Goal: Information Seeking & Learning: Learn about a topic

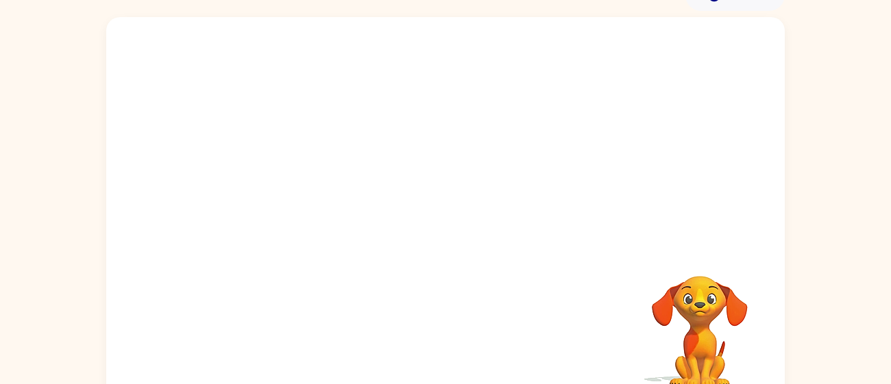
scroll to position [97, 0]
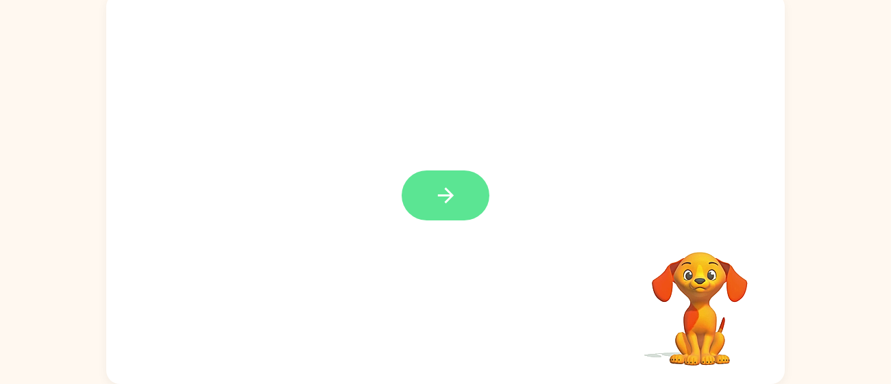
click at [452, 206] on icon "button" at bounding box center [446, 196] width 24 height 24
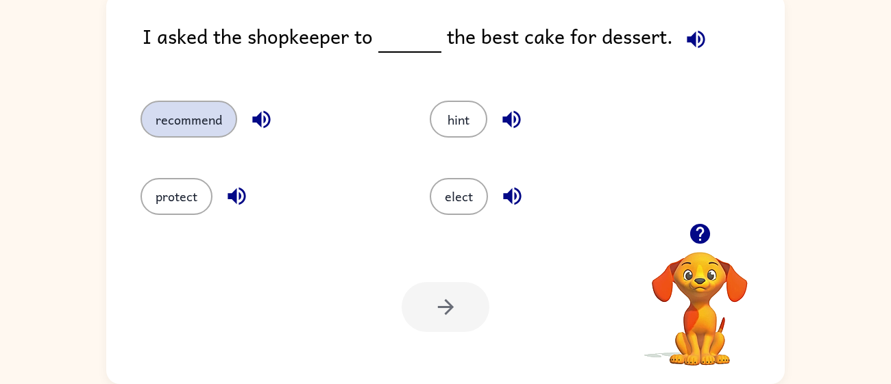
click at [205, 119] on button "recommend" at bounding box center [188, 119] width 97 height 37
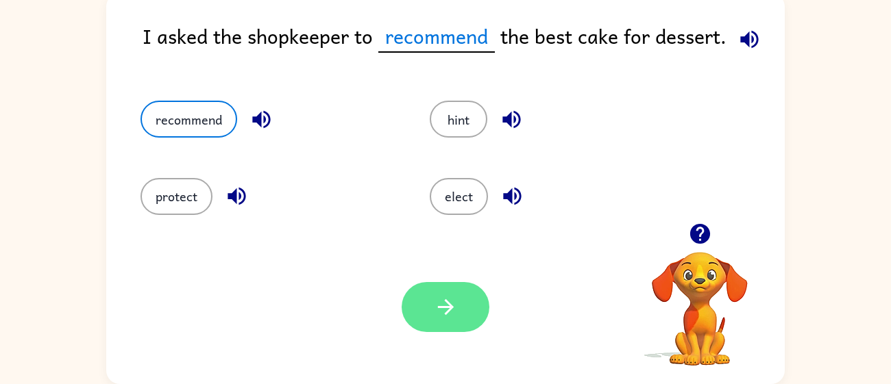
click at [447, 292] on button "button" at bounding box center [446, 307] width 88 height 50
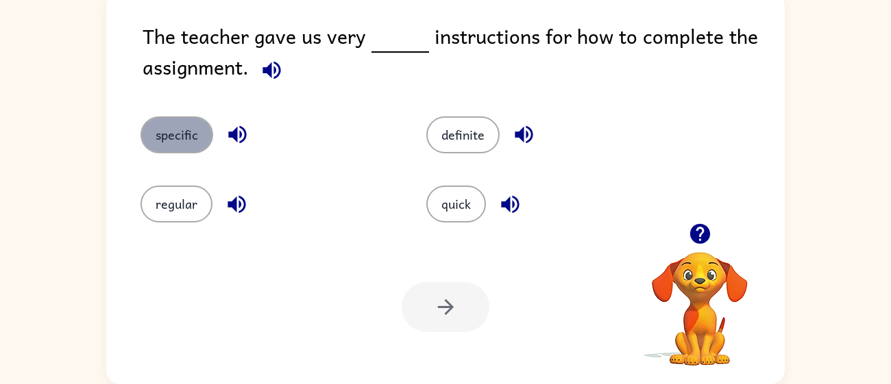
click at [180, 134] on button "specific" at bounding box center [176, 135] width 73 height 37
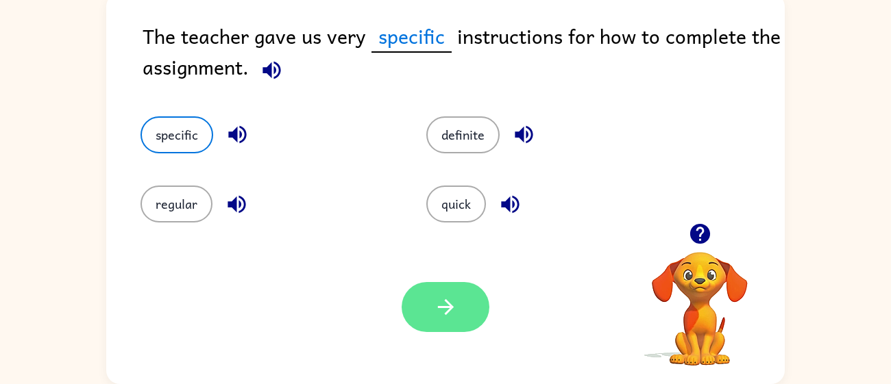
click at [447, 308] on icon "button" at bounding box center [446, 307] width 24 height 24
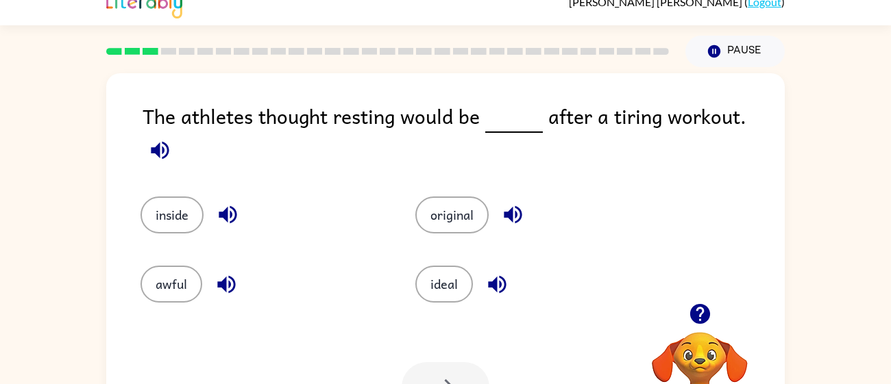
scroll to position [19, 0]
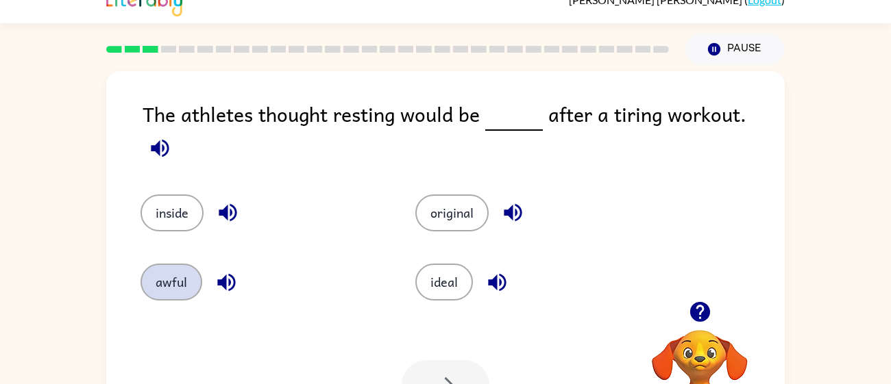
click at [168, 280] on button "awful" at bounding box center [171, 282] width 62 height 37
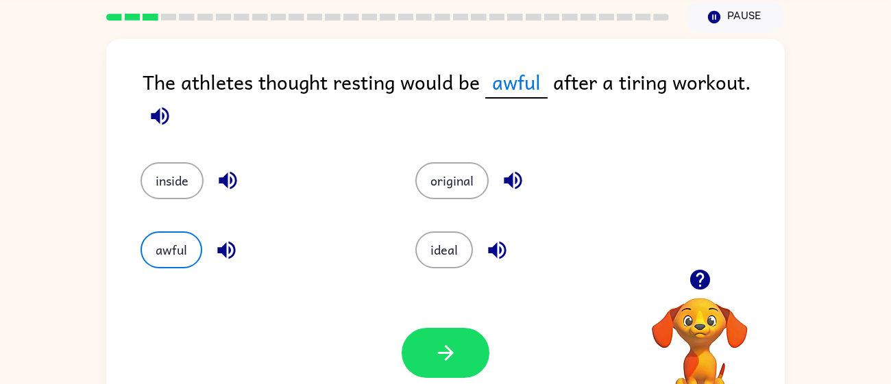
scroll to position [53, 0]
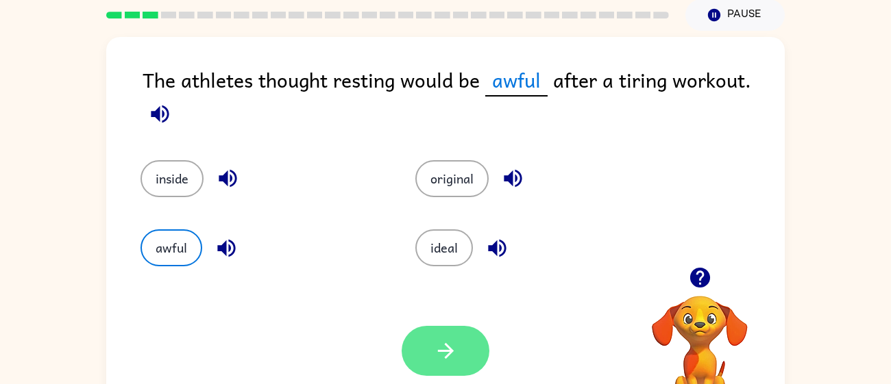
click at [415, 337] on button "button" at bounding box center [446, 351] width 88 height 50
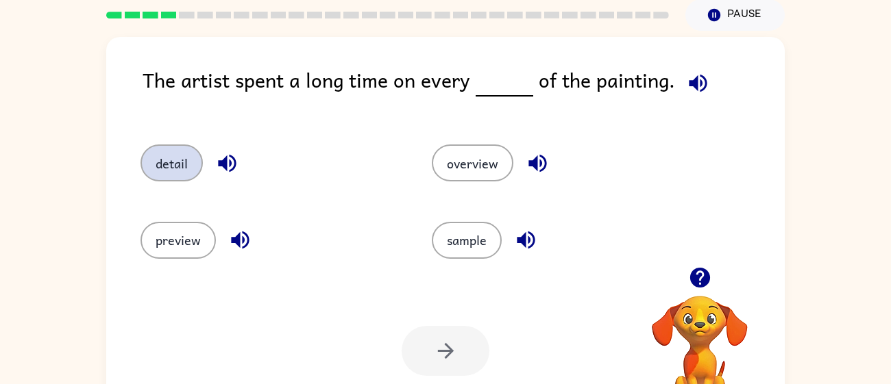
click at [164, 158] on button "detail" at bounding box center [171, 163] width 62 height 37
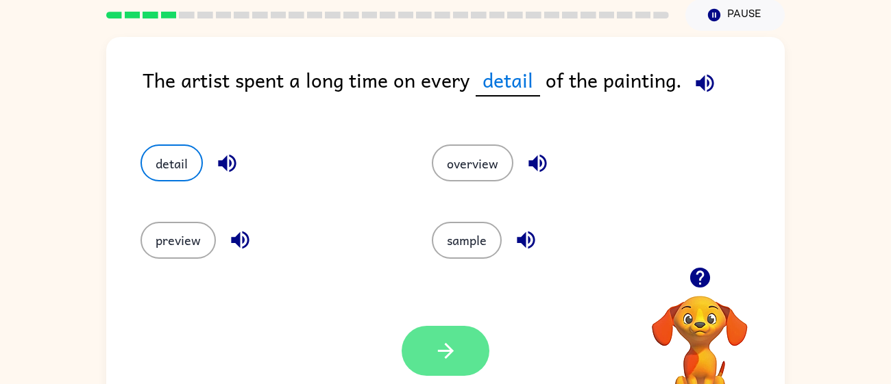
click at [417, 336] on button "button" at bounding box center [446, 351] width 88 height 50
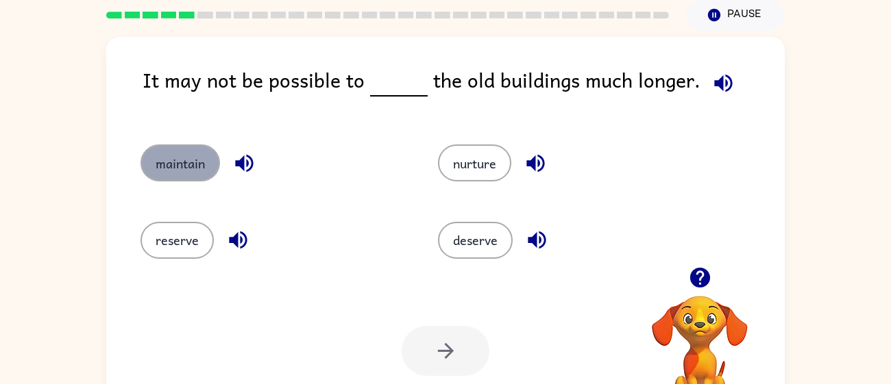
click at [186, 169] on button "maintain" at bounding box center [179, 163] width 79 height 37
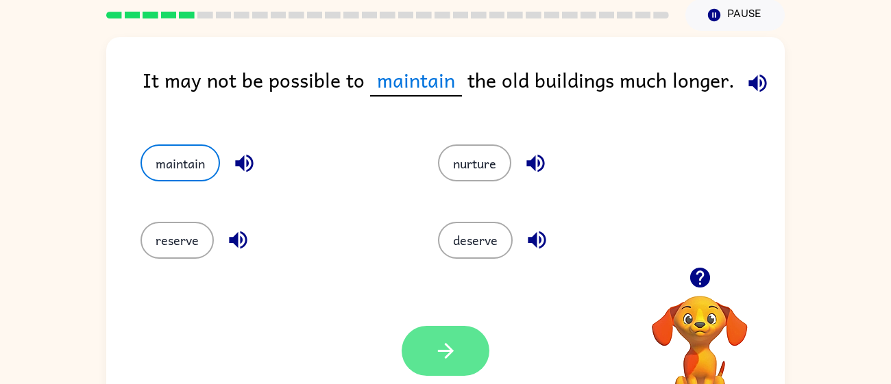
click at [438, 348] on icon "button" at bounding box center [446, 351] width 24 height 24
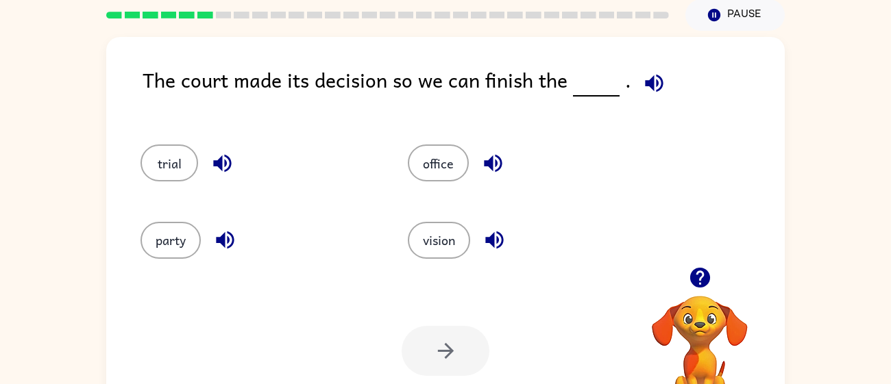
click at [358, 243] on div "party" at bounding box center [258, 240] width 236 height 37
click at [699, 278] on icon "button" at bounding box center [700, 278] width 24 height 24
click at [431, 159] on button "office" at bounding box center [438, 163] width 61 height 37
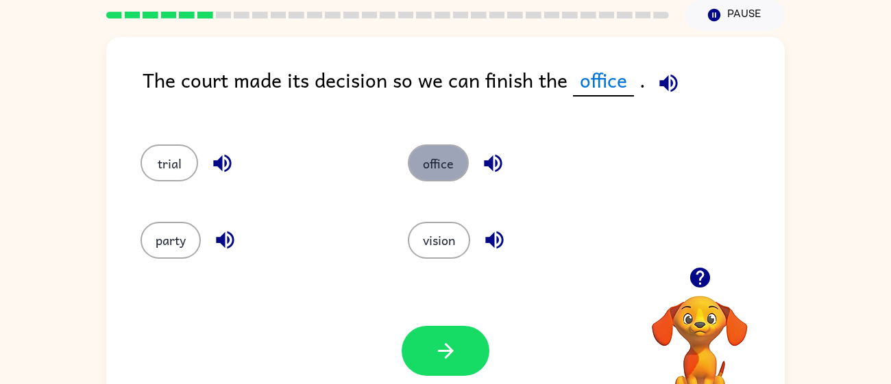
click at [430, 160] on button "office" at bounding box center [438, 163] width 61 height 37
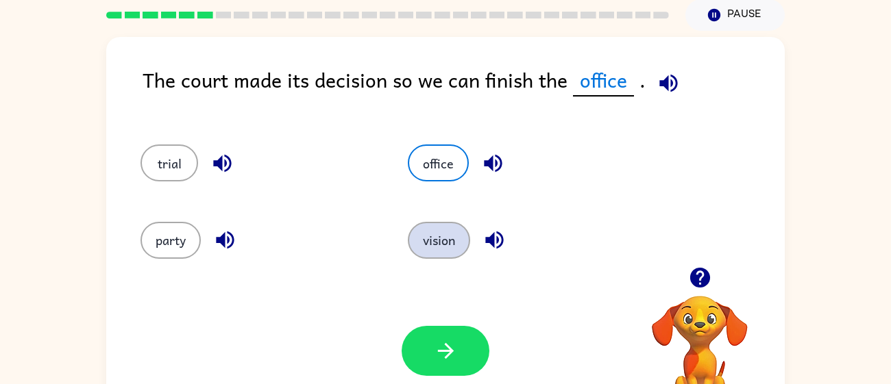
click at [422, 229] on button "vision" at bounding box center [439, 240] width 62 height 37
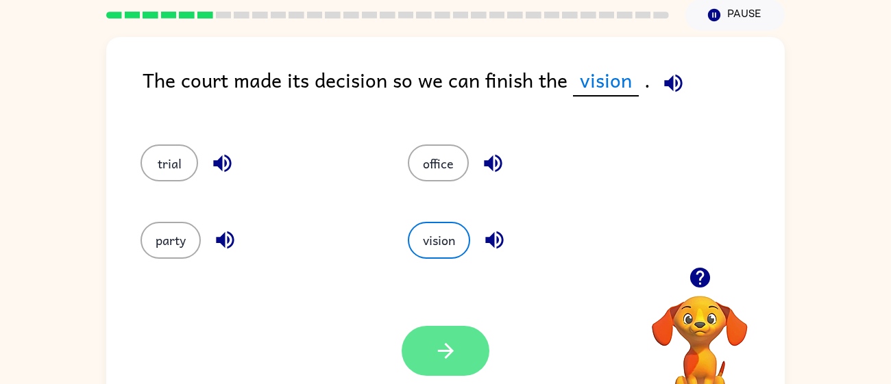
click at [458, 362] on button "button" at bounding box center [446, 351] width 88 height 50
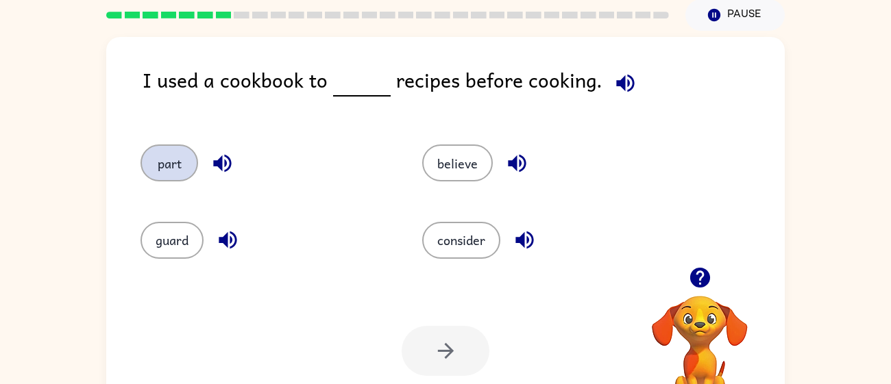
click at [159, 164] on button "part" at bounding box center [169, 163] width 58 height 37
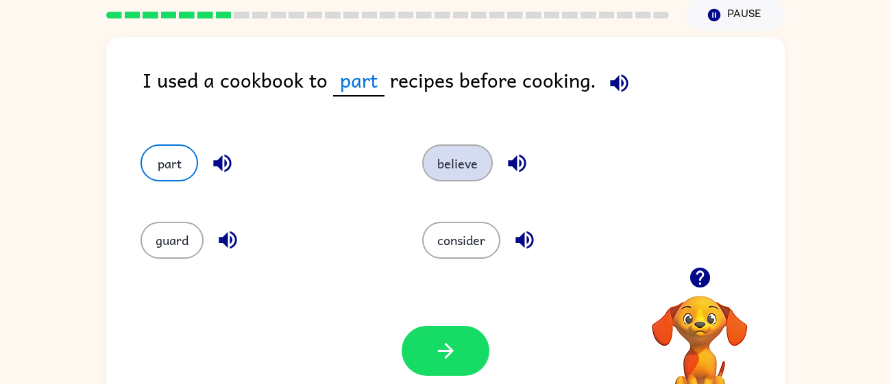
click at [463, 157] on button "believe" at bounding box center [457, 163] width 71 height 37
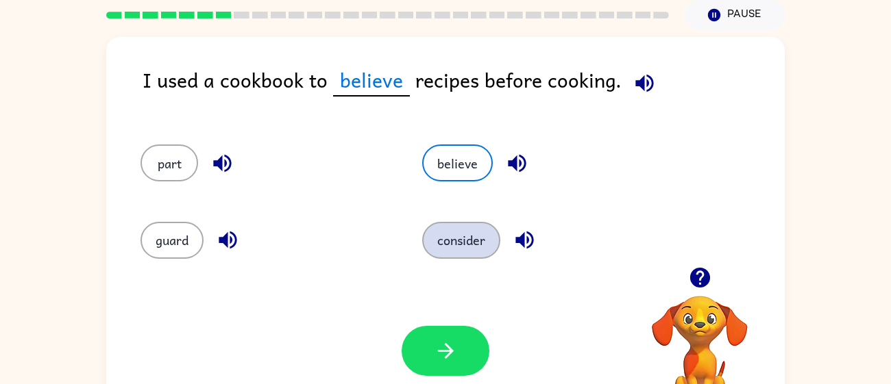
click at [465, 236] on button "consider" at bounding box center [461, 240] width 78 height 37
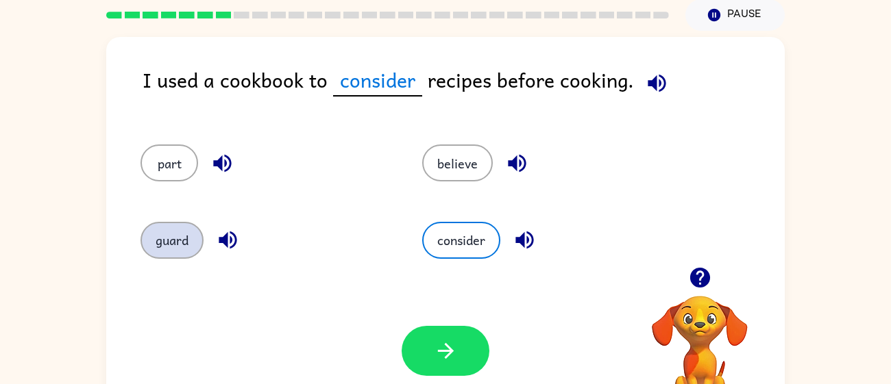
click at [168, 249] on button "guard" at bounding box center [171, 240] width 63 height 37
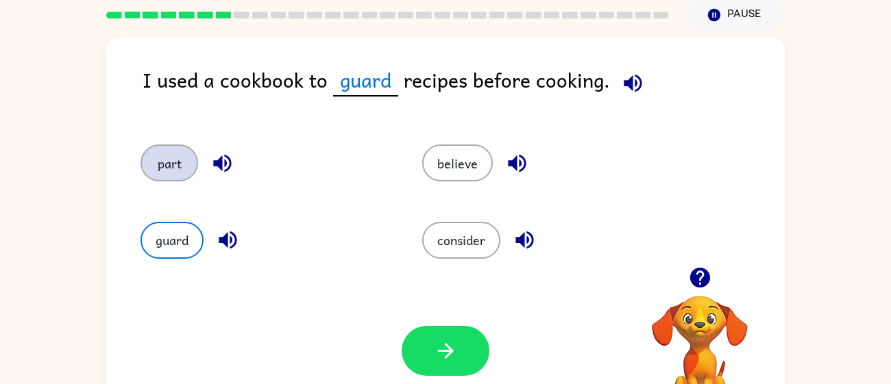
click at [153, 147] on button "part" at bounding box center [169, 163] width 58 height 37
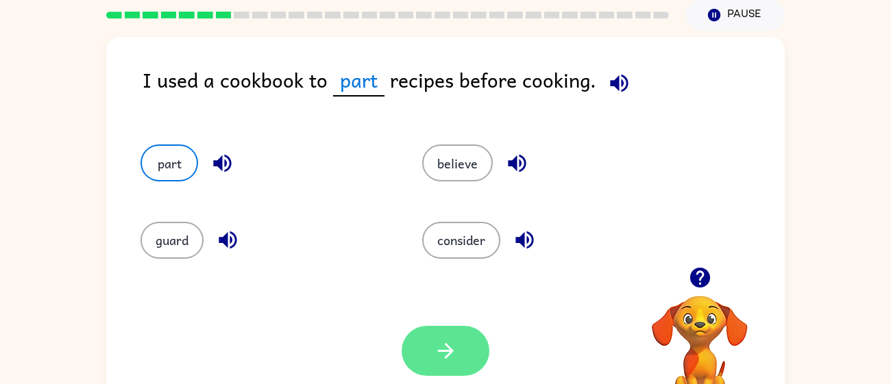
click at [452, 335] on button "button" at bounding box center [446, 351] width 88 height 50
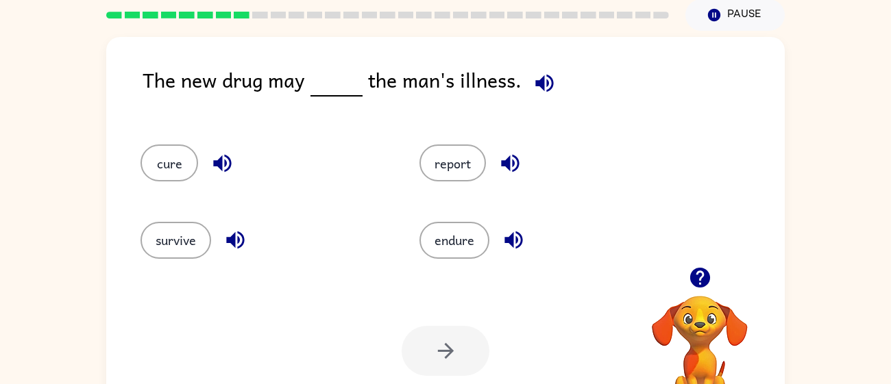
click at [145, 97] on div "The new drug may the man's illness." at bounding box center [464, 90] width 642 height 53
click at [151, 96] on div "The new drug may the man's illness." at bounding box center [464, 90] width 642 height 53
click at [162, 157] on button "cure" at bounding box center [169, 163] width 58 height 37
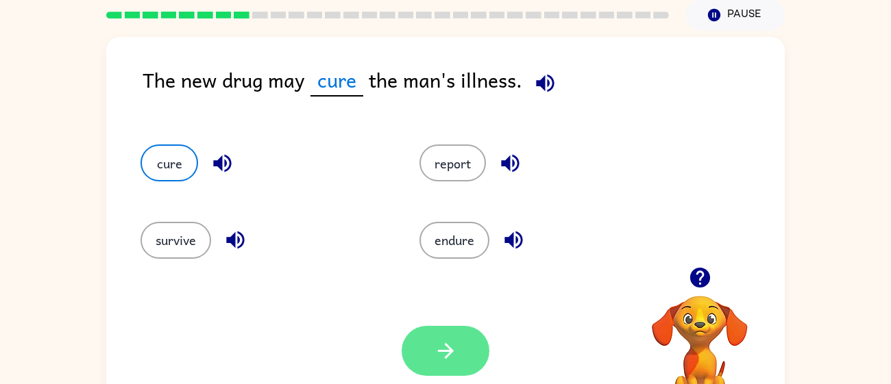
click at [445, 354] on icon "button" at bounding box center [446, 351] width 24 height 24
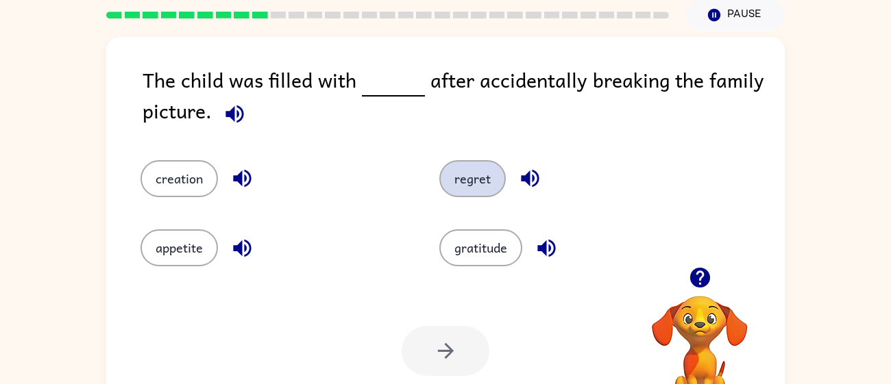
click at [456, 184] on button "regret" at bounding box center [472, 178] width 66 height 37
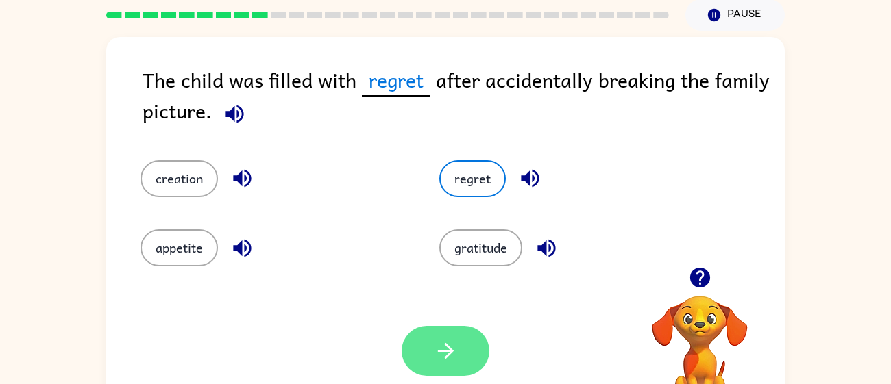
click at [436, 340] on icon "button" at bounding box center [446, 351] width 24 height 24
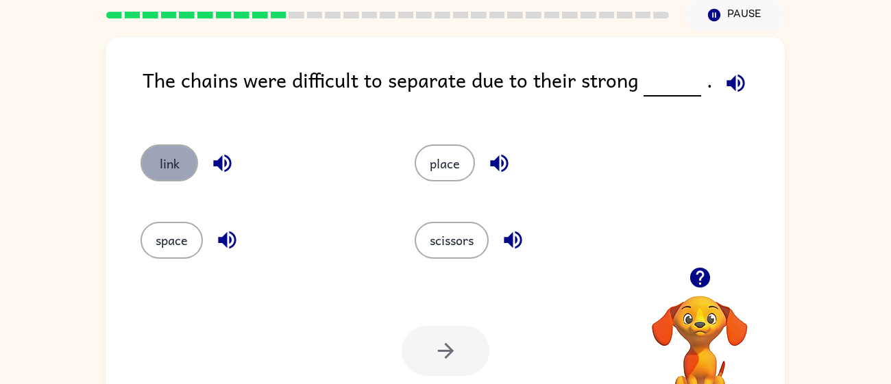
click at [158, 160] on button "link" at bounding box center [169, 163] width 58 height 37
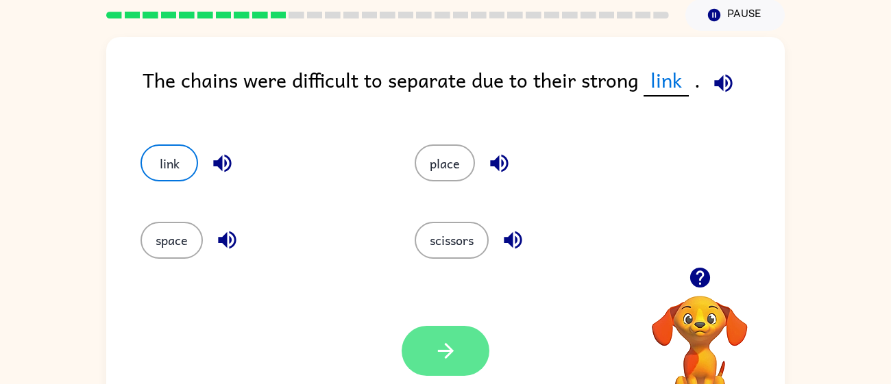
click at [414, 341] on button "button" at bounding box center [446, 351] width 88 height 50
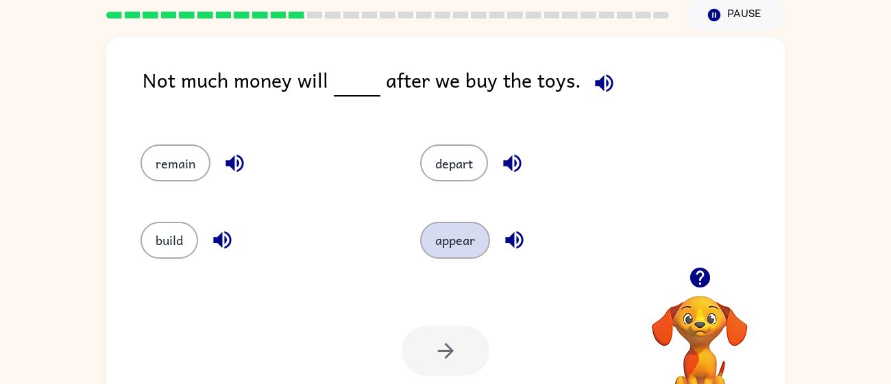
click at [452, 252] on button "appear" at bounding box center [455, 240] width 70 height 37
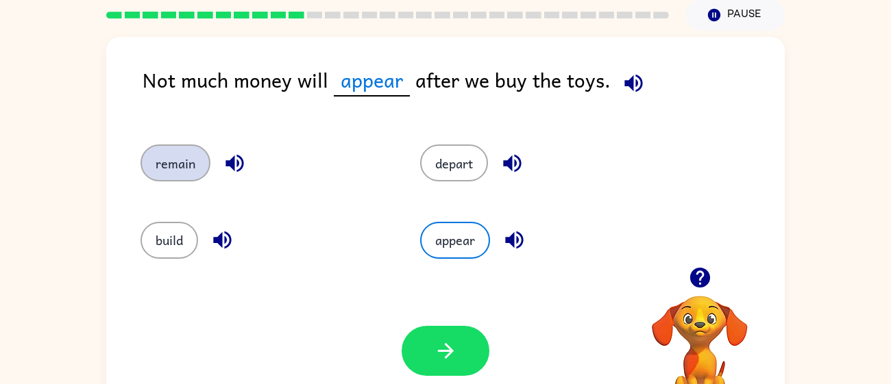
click at [188, 152] on button "remain" at bounding box center [175, 163] width 70 height 37
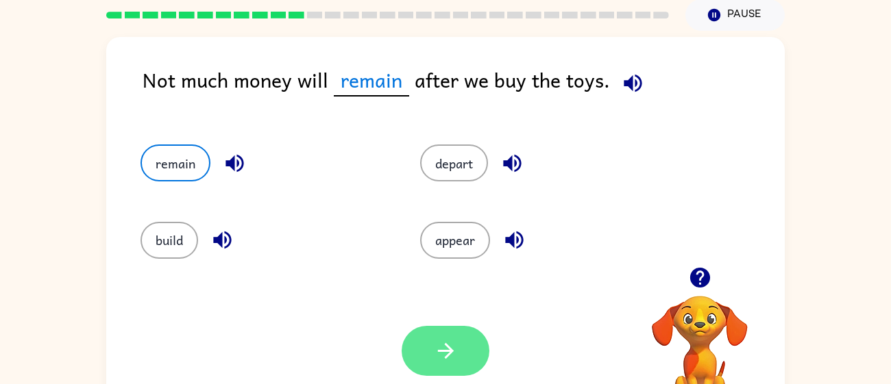
click at [438, 332] on button "button" at bounding box center [446, 351] width 88 height 50
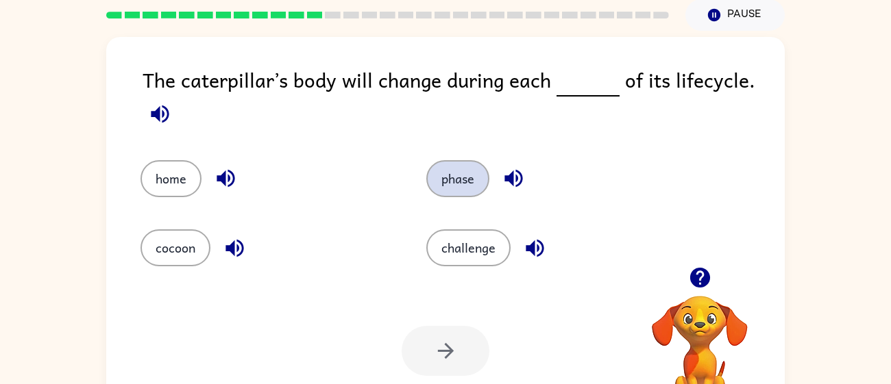
click at [453, 185] on button "phase" at bounding box center [457, 178] width 63 height 37
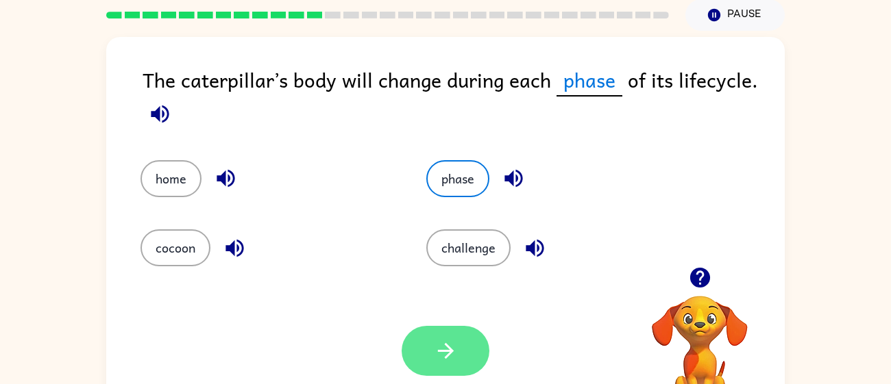
click at [426, 352] on button "button" at bounding box center [446, 351] width 88 height 50
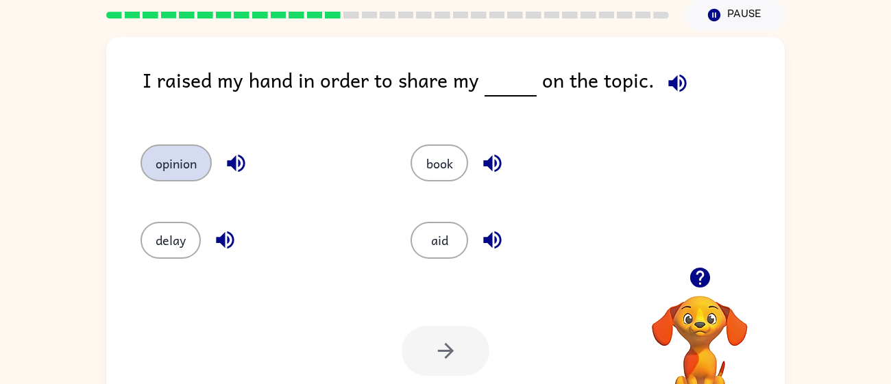
click at [175, 164] on button "opinion" at bounding box center [175, 163] width 71 height 37
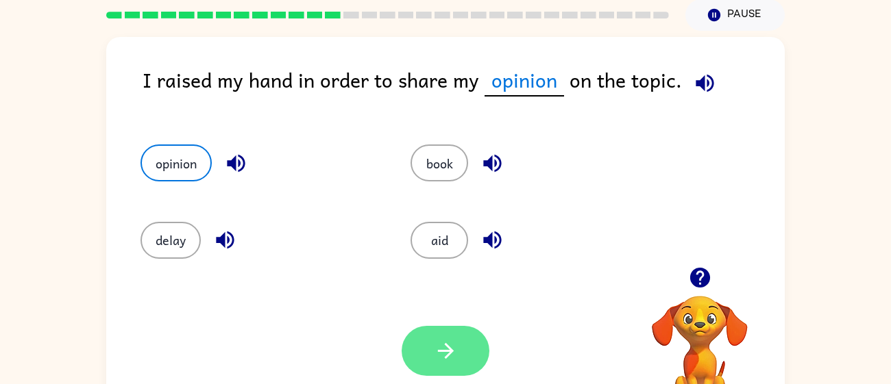
click at [478, 336] on button "button" at bounding box center [446, 351] width 88 height 50
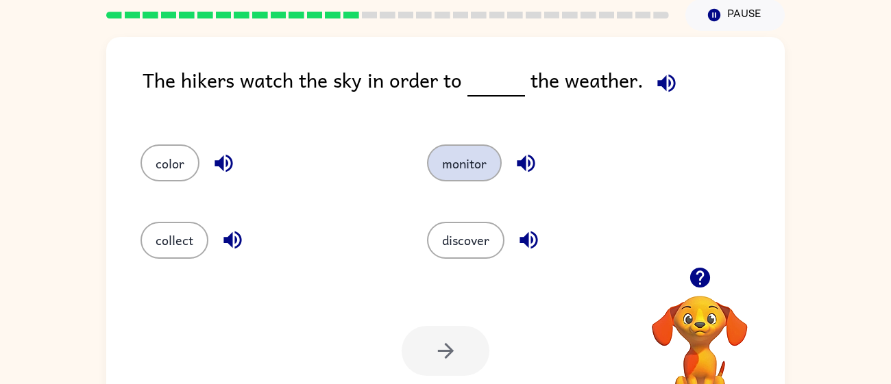
click at [479, 178] on button "monitor" at bounding box center [464, 163] width 75 height 37
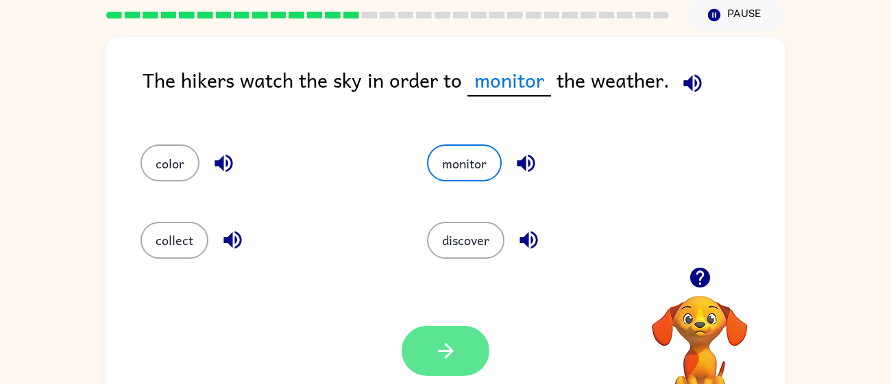
click at [434, 356] on icon "button" at bounding box center [446, 351] width 24 height 24
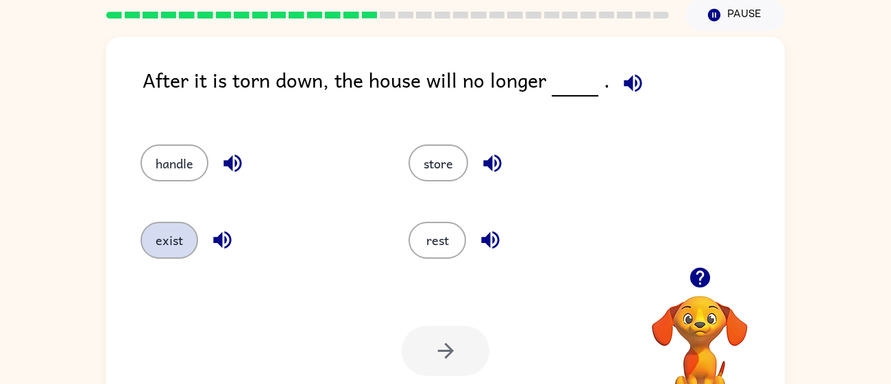
click at [181, 245] on button "exist" at bounding box center [169, 240] width 58 height 37
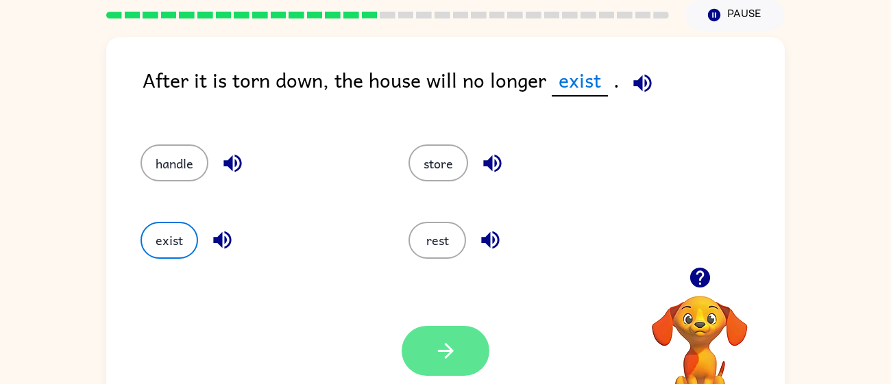
click at [426, 344] on button "button" at bounding box center [446, 351] width 88 height 50
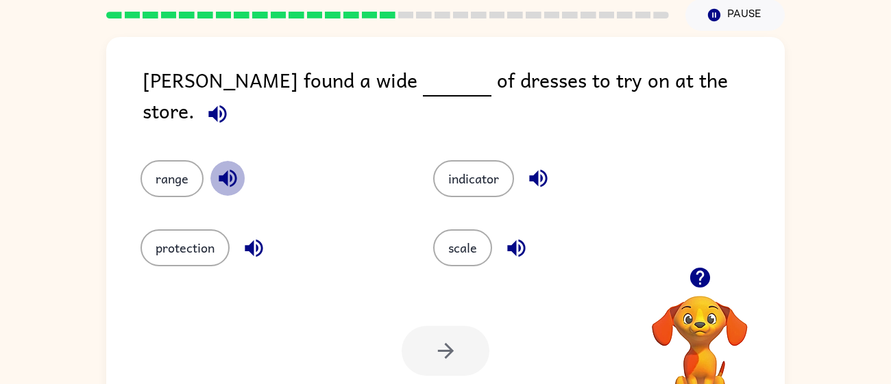
click at [227, 170] on icon "button" at bounding box center [228, 179] width 18 height 18
click at [545, 170] on icon "button" at bounding box center [538, 179] width 18 height 18
click at [243, 238] on icon "button" at bounding box center [254, 248] width 24 height 24
click at [513, 221] on div "scale" at bounding box center [553, 238] width 293 height 69
click at [509, 236] on icon "button" at bounding box center [516, 248] width 24 height 24
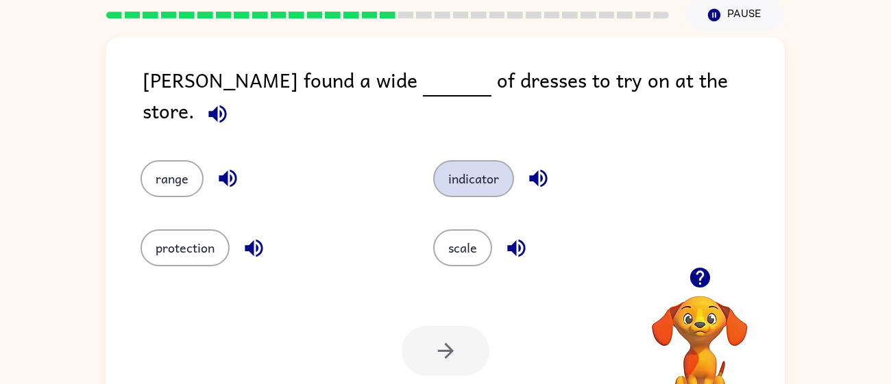
click at [488, 175] on button "indicator" at bounding box center [473, 178] width 81 height 37
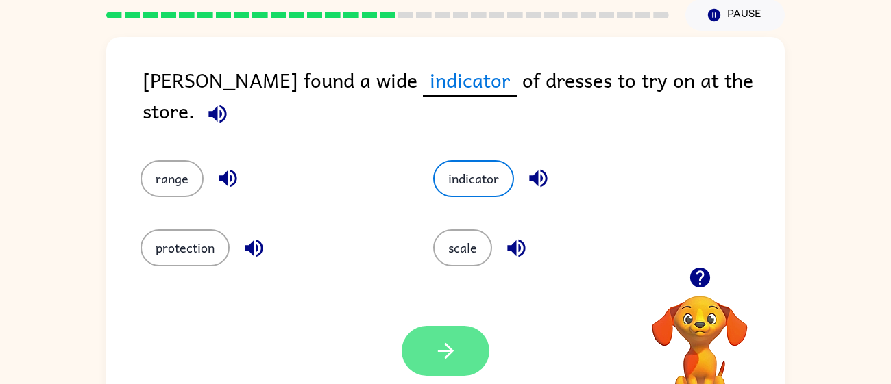
click at [422, 340] on button "button" at bounding box center [446, 351] width 88 height 50
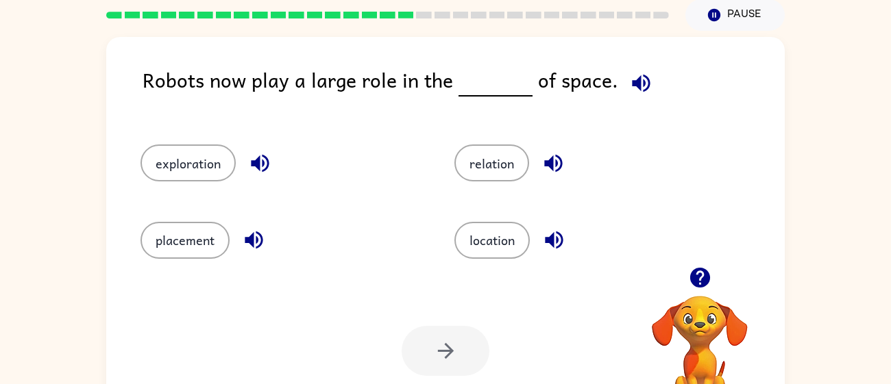
click at [553, 248] on icon "button" at bounding box center [554, 240] width 24 height 24
click at [251, 162] on icon "button" at bounding box center [260, 164] width 18 height 18
click at [256, 155] on icon "button" at bounding box center [260, 163] width 24 height 24
click at [253, 241] on icon "button" at bounding box center [254, 241] width 18 height 18
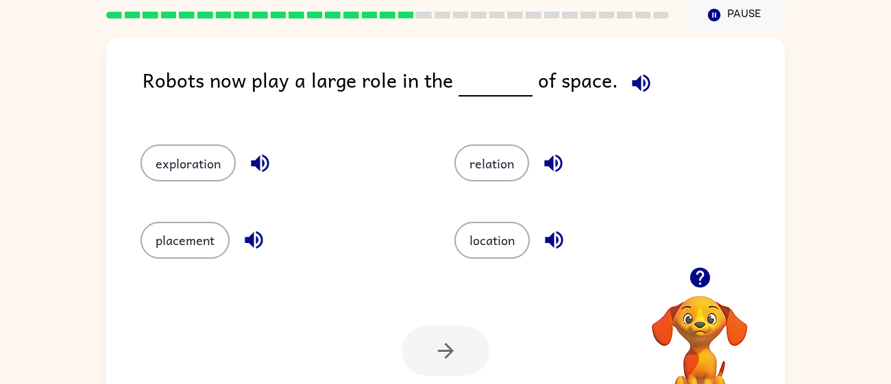
click at [253, 241] on icon "button" at bounding box center [254, 241] width 18 height 18
click at [550, 174] on icon "button" at bounding box center [553, 163] width 24 height 24
click at [171, 149] on button "exploration" at bounding box center [187, 163] width 95 height 37
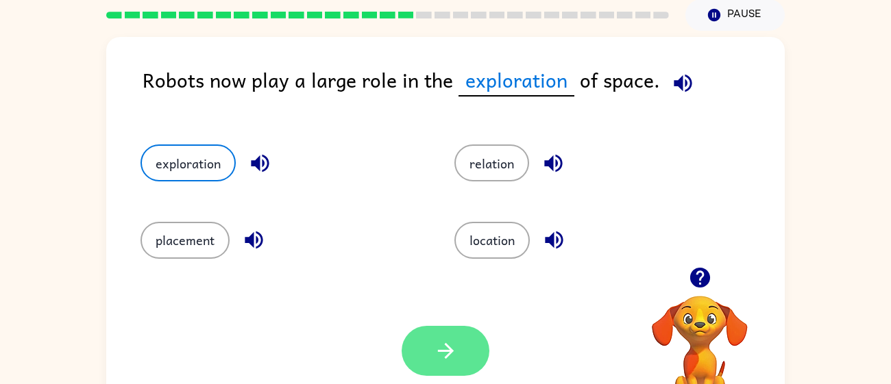
click at [434, 351] on icon "button" at bounding box center [446, 351] width 24 height 24
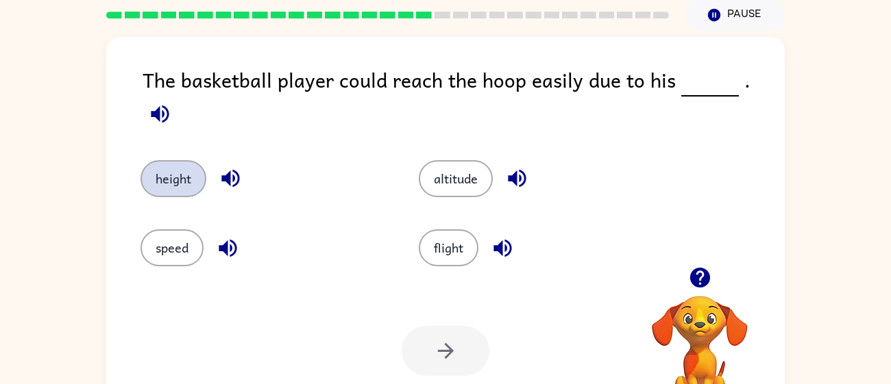
click at [188, 171] on button "height" at bounding box center [173, 178] width 66 height 37
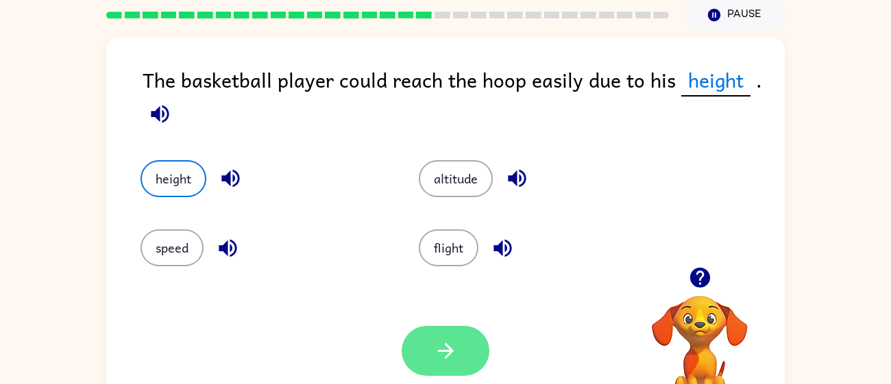
click at [459, 353] on button "button" at bounding box center [446, 351] width 88 height 50
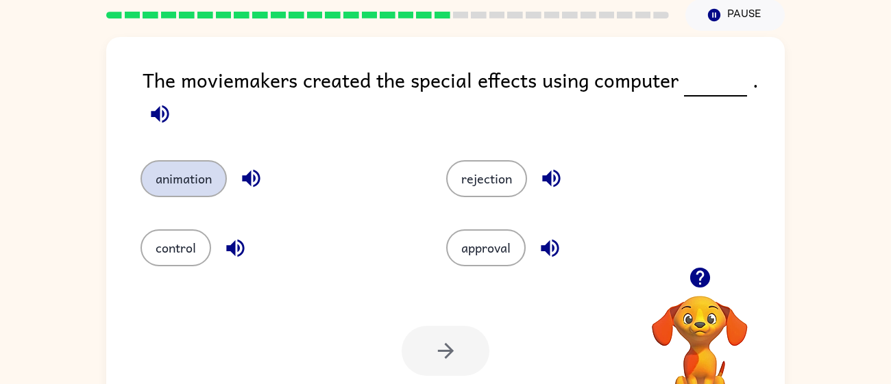
click at [180, 173] on button "animation" at bounding box center [183, 178] width 86 height 37
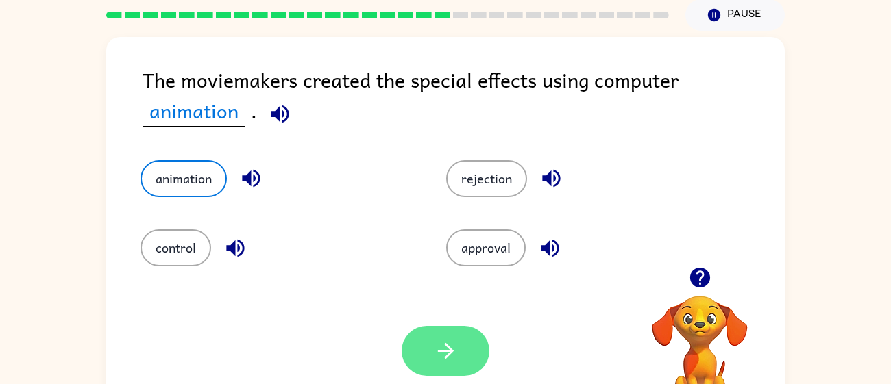
click at [435, 345] on icon "button" at bounding box center [446, 351] width 24 height 24
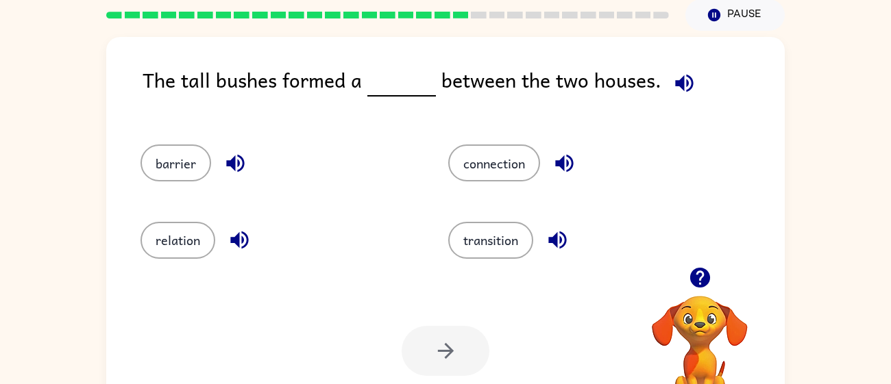
scroll to position [97, 0]
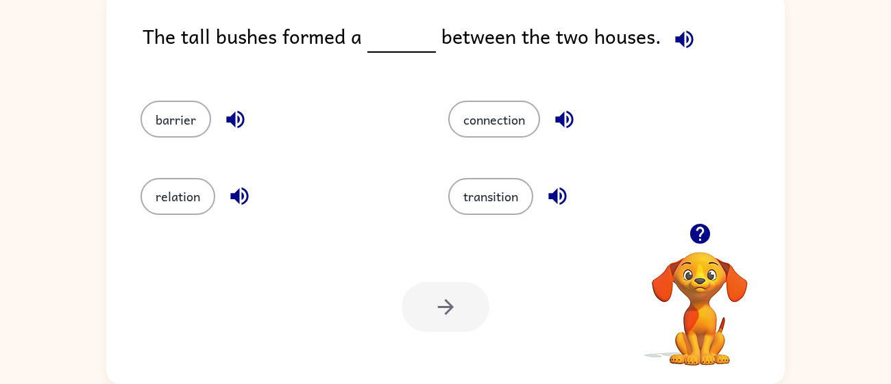
click at [397, 296] on div "Your browser must support playing .mp4 files to use Literably. Please try using…" at bounding box center [445, 307] width 678 height 154
click at [182, 153] on div "relation" at bounding box center [268, 190] width 308 height 77
click at [175, 122] on button "barrier" at bounding box center [175, 119] width 71 height 37
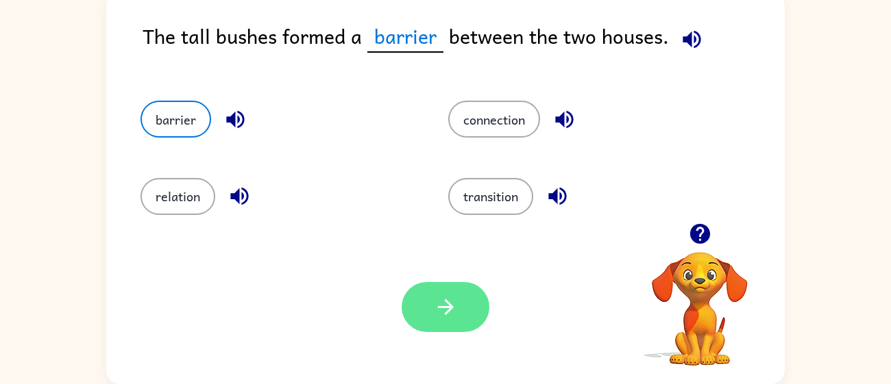
click at [439, 317] on icon "button" at bounding box center [446, 307] width 24 height 24
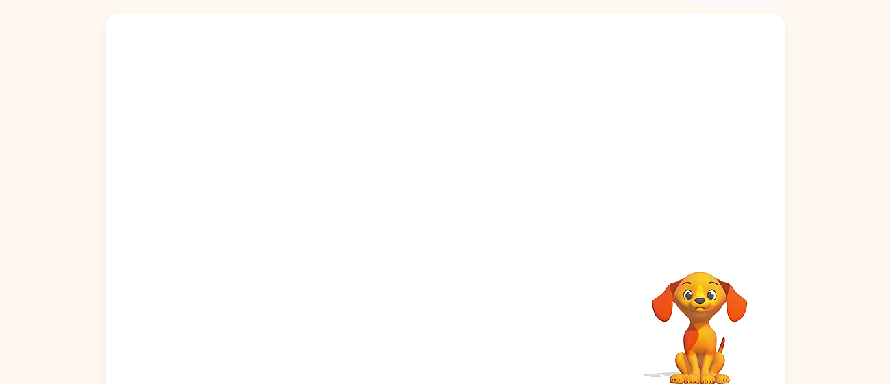
scroll to position [15, 0]
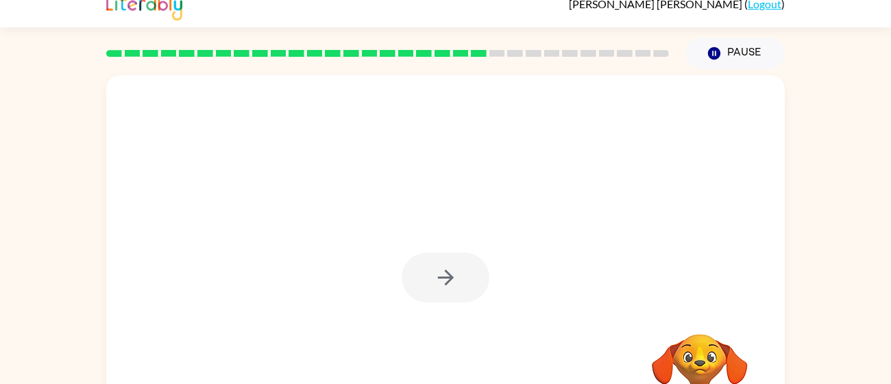
click at [149, 300] on div at bounding box center [445, 270] width 678 height 391
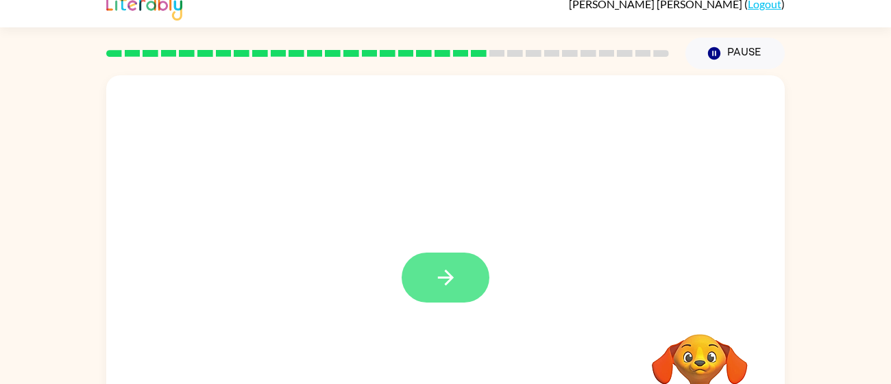
click at [449, 283] on icon "button" at bounding box center [446, 278] width 24 height 24
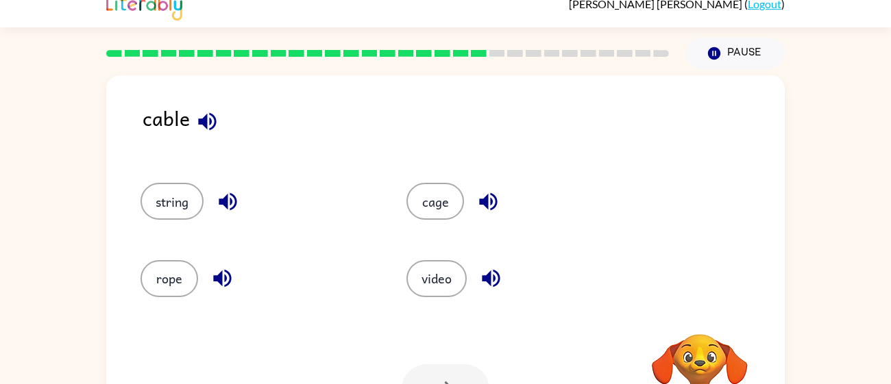
click at [215, 123] on icon "button" at bounding box center [207, 121] width 18 height 18
click at [208, 124] on icon "button" at bounding box center [207, 122] width 24 height 24
click at [164, 199] on button "string" at bounding box center [171, 201] width 63 height 37
click at [424, 375] on button "button" at bounding box center [446, 390] width 88 height 50
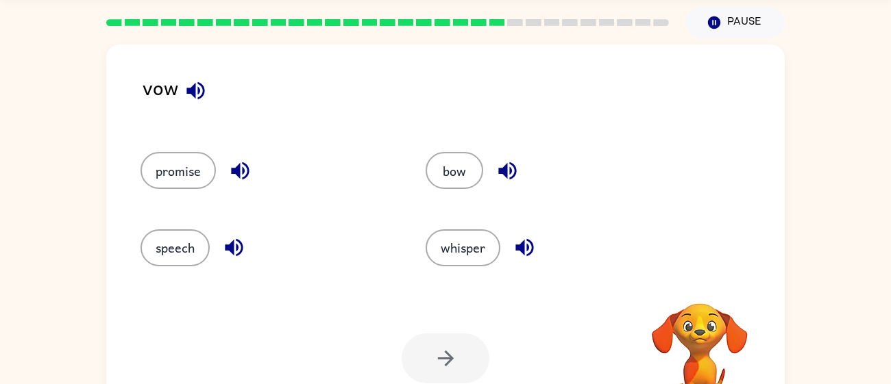
scroll to position [53, 0]
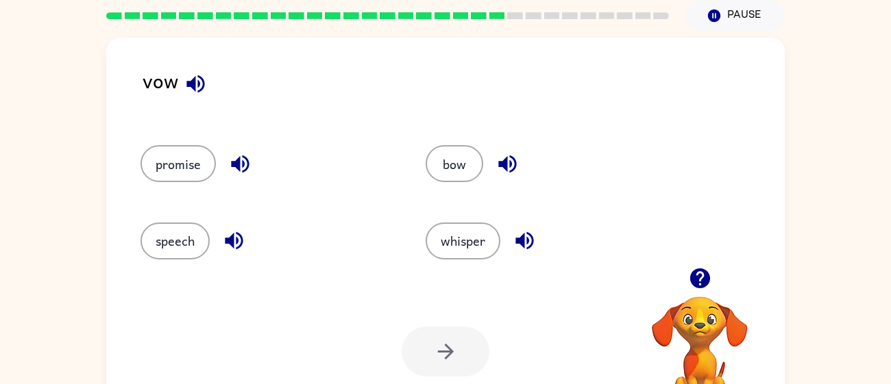
click at [339, 212] on div "speech" at bounding box center [256, 235] width 285 height 77
click at [188, 84] on icon "button" at bounding box center [195, 84] width 18 height 18
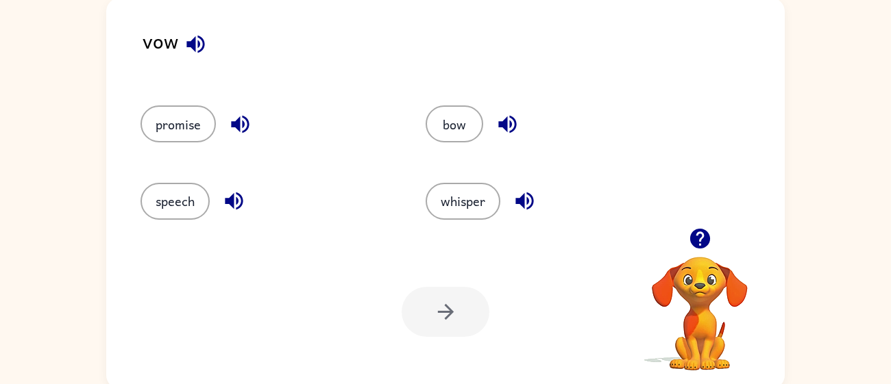
scroll to position [93, 0]
click at [189, 123] on button "promise" at bounding box center [177, 123] width 75 height 37
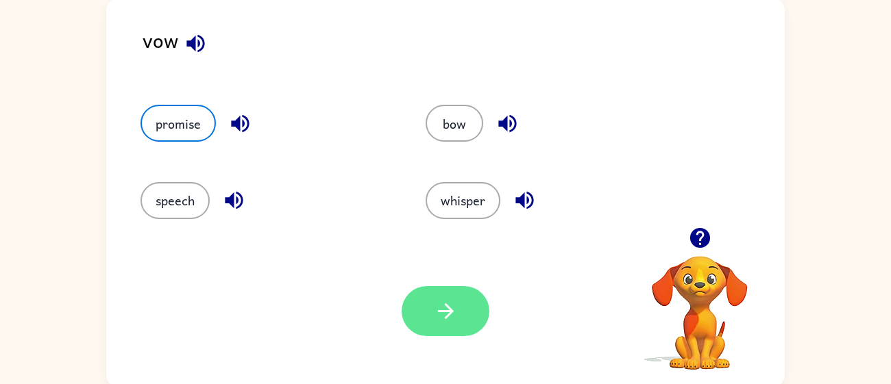
click at [426, 297] on button "button" at bounding box center [446, 311] width 88 height 50
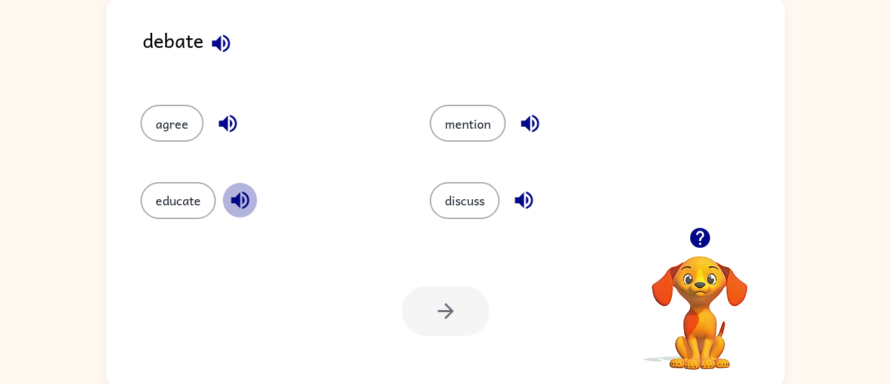
click at [232, 204] on icon "button" at bounding box center [240, 200] width 24 height 24
click at [479, 204] on button "discuss" at bounding box center [465, 200] width 70 height 37
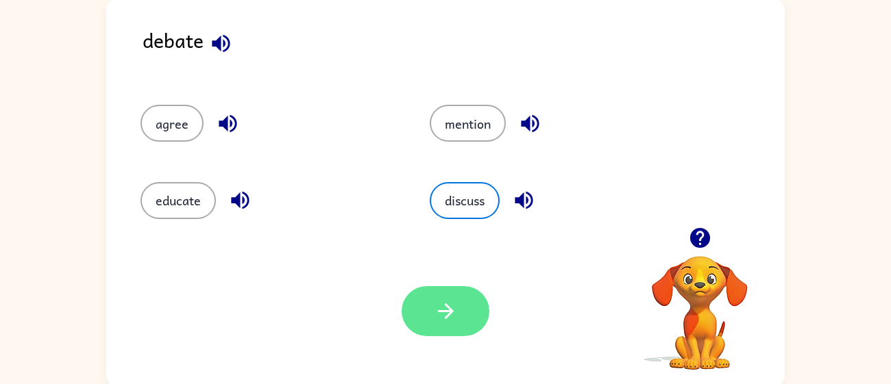
click at [432, 311] on button "button" at bounding box center [446, 311] width 88 height 50
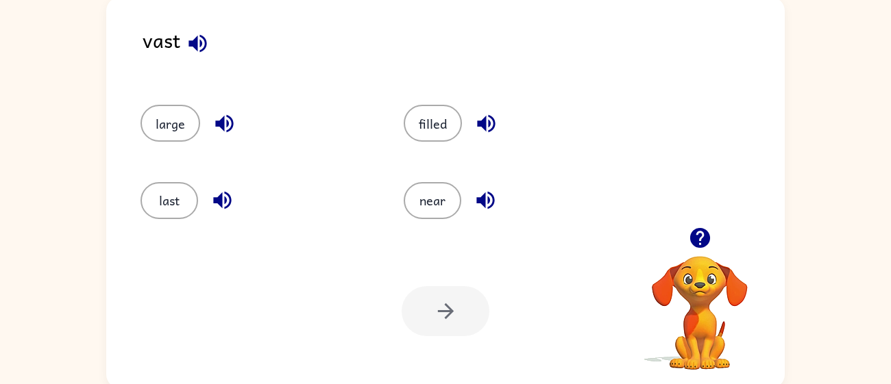
click at [201, 36] on icon "button" at bounding box center [197, 43] width 18 height 18
click at [279, 148] on div "large" at bounding box center [245, 117] width 263 height 77
click at [408, 122] on button "filled" at bounding box center [433, 123] width 58 height 37
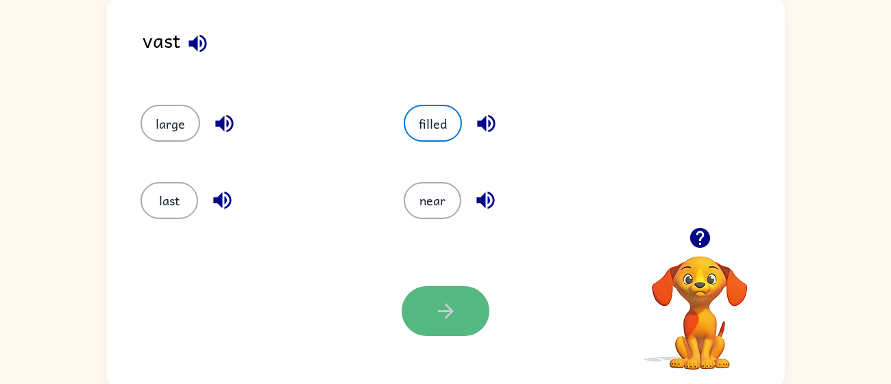
click at [432, 301] on button "button" at bounding box center [446, 311] width 88 height 50
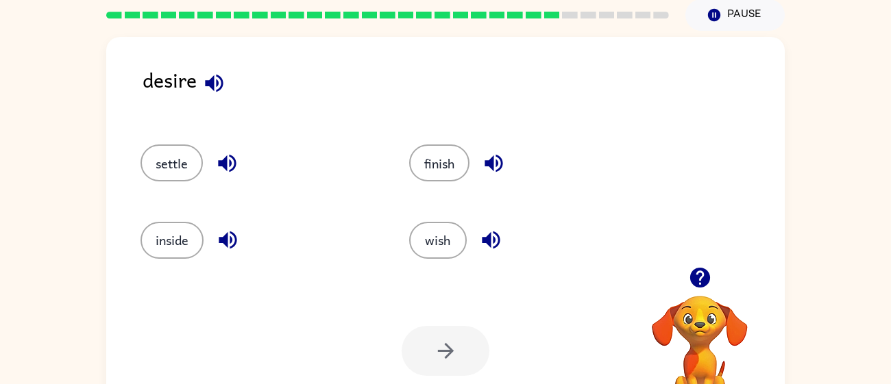
scroll to position [58, 0]
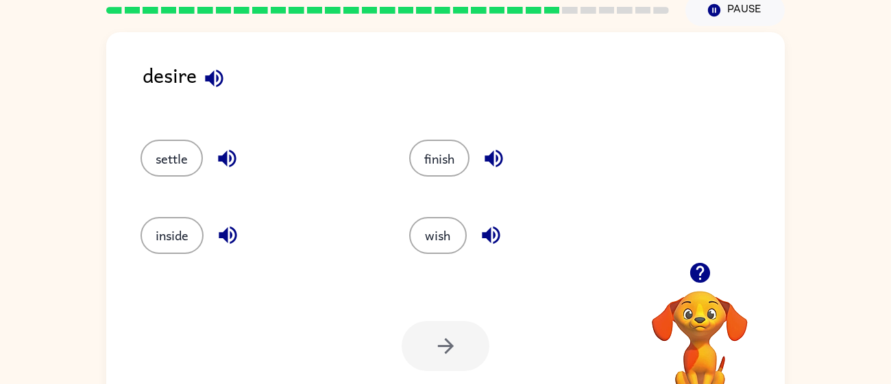
click at [488, 251] on button "button" at bounding box center [491, 235] width 35 height 35
click at [444, 251] on button "wish" at bounding box center [438, 235] width 58 height 37
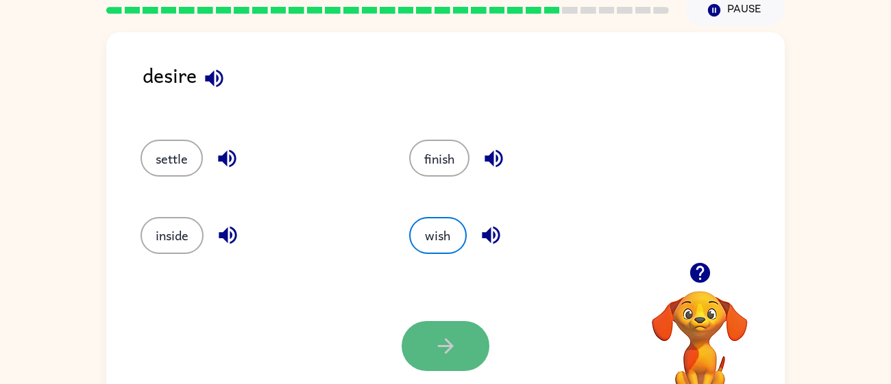
click at [458, 341] on button "button" at bounding box center [446, 346] width 88 height 50
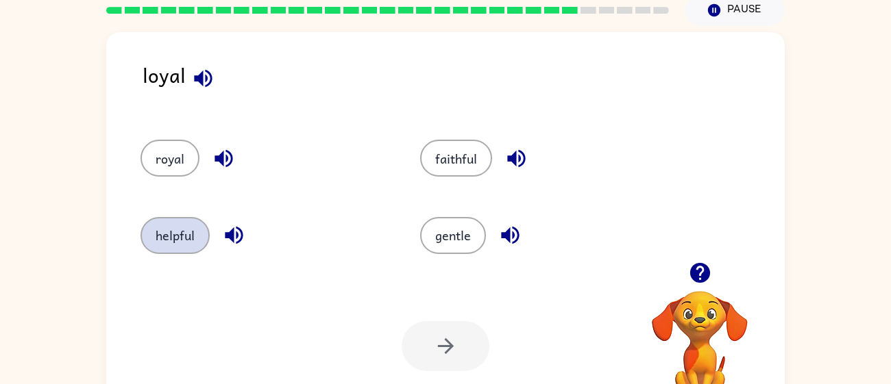
click at [160, 225] on button "helpful" at bounding box center [174, 235] width 69 height 37
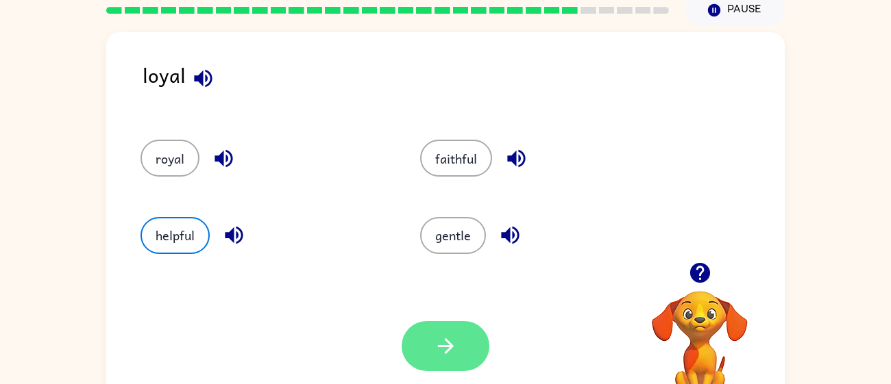
click at [439, 336] on icon "button" at bounding box center [446, 346] width 24 height 24
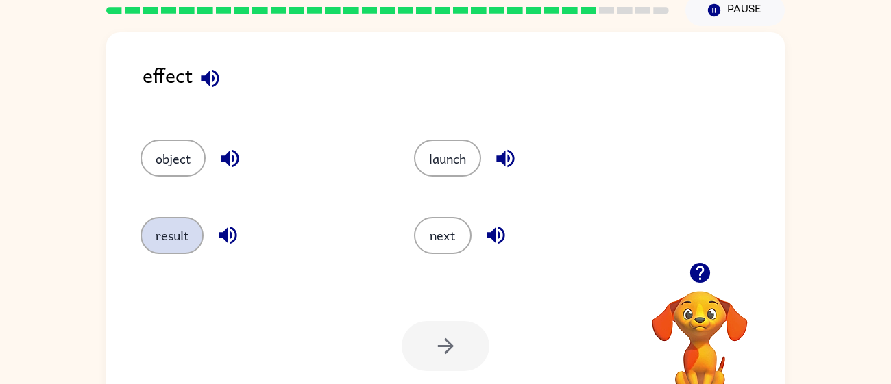
click at [176, 238] on button "result" at bounding box center [171, 235] width 63 height 37
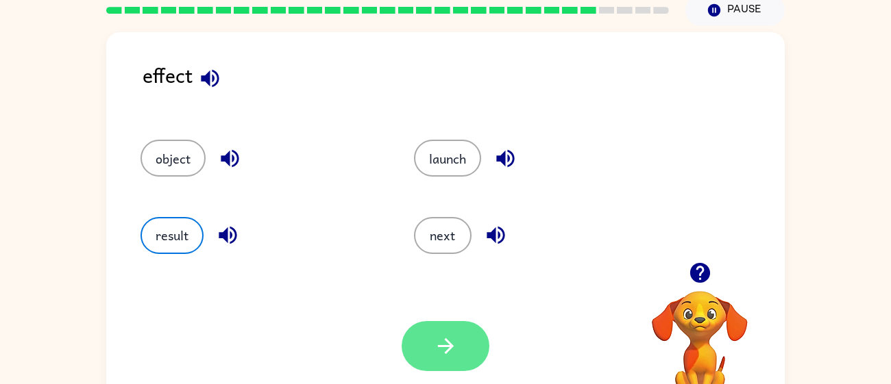
click at [474, 348] on button "button" at bounding box center [446, 346] width 88 height 50
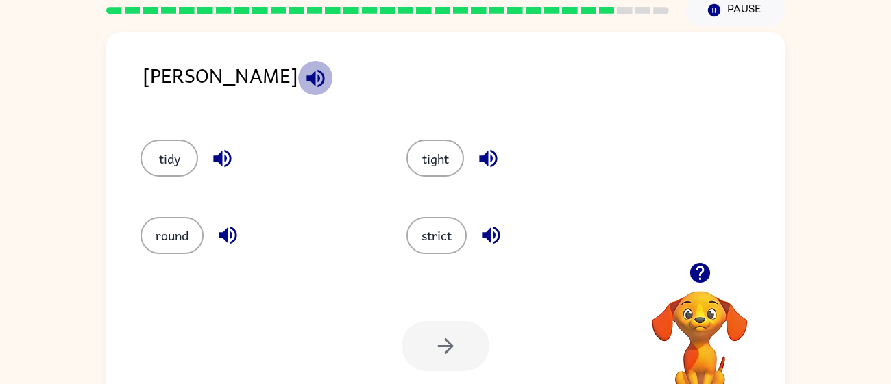
click at [304, 69] on icon "button" at bounding box center [316, 78] width 24 height 24
click at [441, 236] on button "strict" at bounding box center [436, 235] width 60 height 37
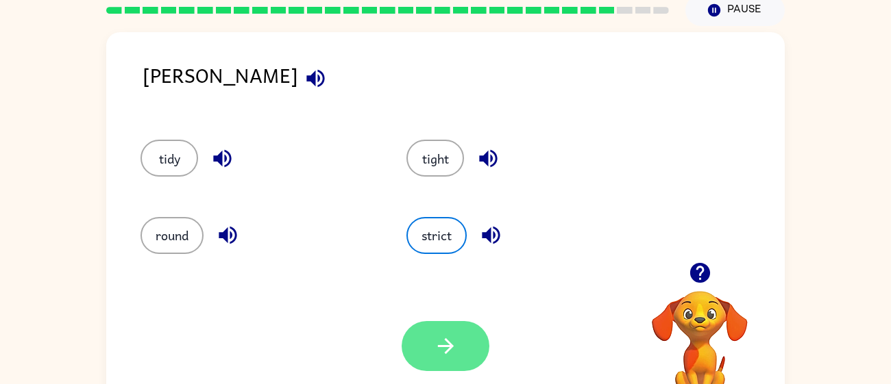
click at [432, 329] on button "button" at bounding box center [446, 346] width 88 height 50
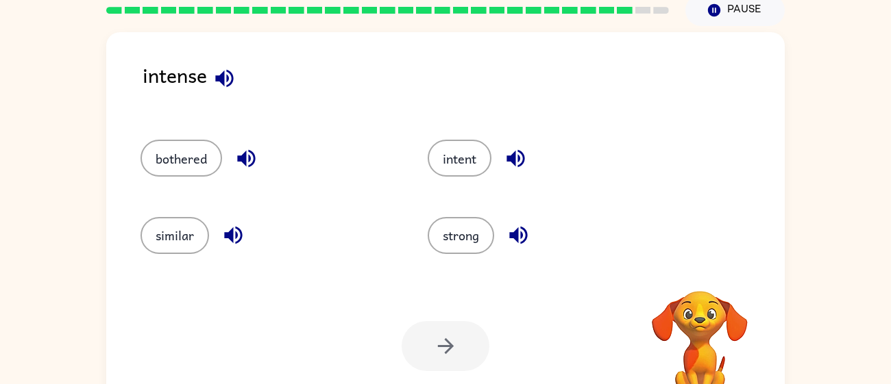
scroll to position [27, 0]
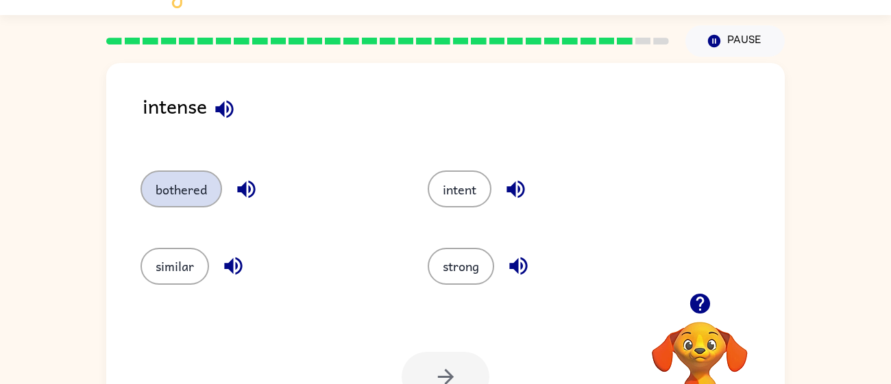
click at [208, 186] on button "bothered" at bounding box center [181, 189] width 82 height 37
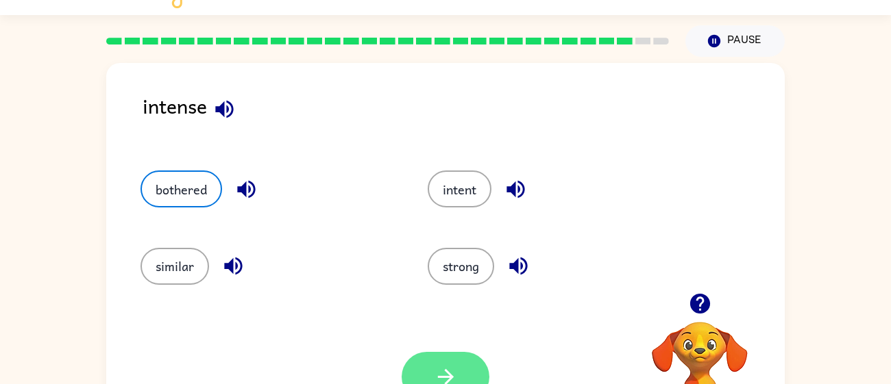
click at [447, 371] on icon "button" at bounding box center [445, 377] width 16 height 16
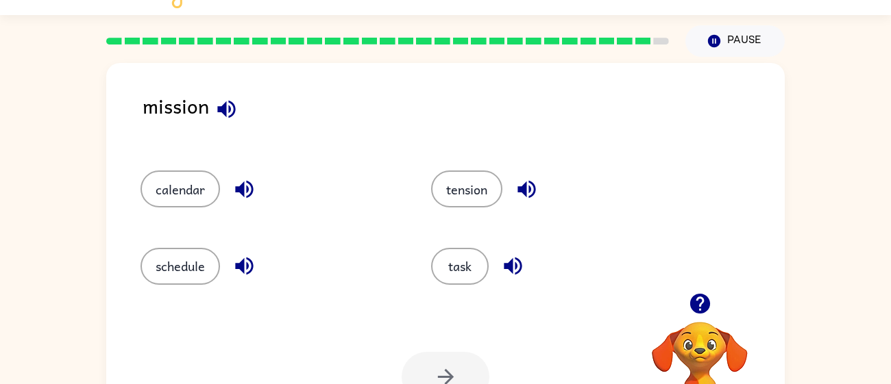
click at [227, 151] on div "calendar" at bounding box center [259, 183] width 291 height 77
click at [453, 278] on button "task" at bounding box center [460, 266] width 58 height 37
click at [432, 358] on button "button" at bounding box center [446, 377] width 88 height 50
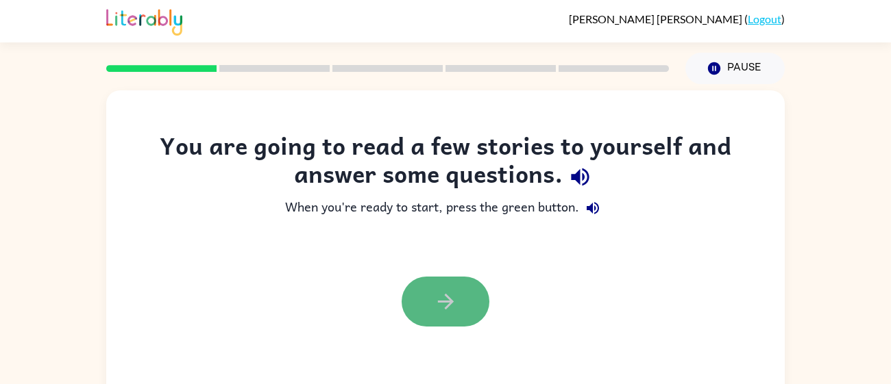
click at [467, 304] on button "button" at bounding box center [446, 302] width 88 height 50
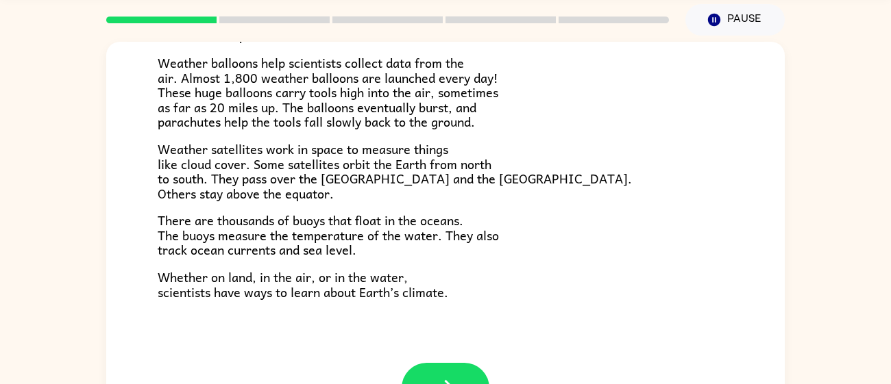
scroll to position [97, 0]
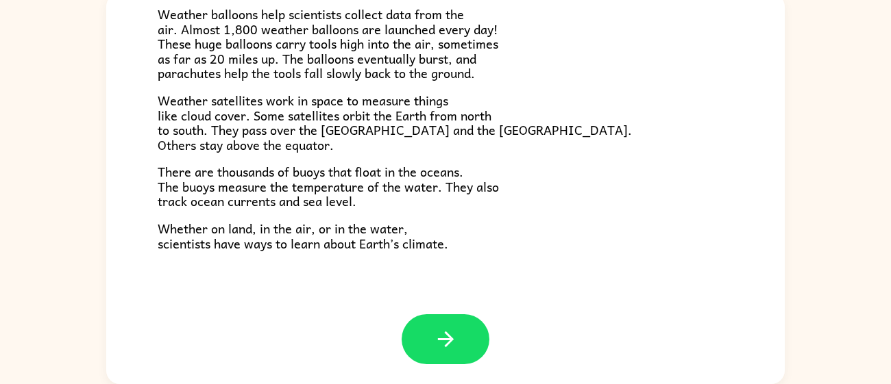
click at [422, 323] on button "button" at bounding box center [446, 340] width 88 height 50
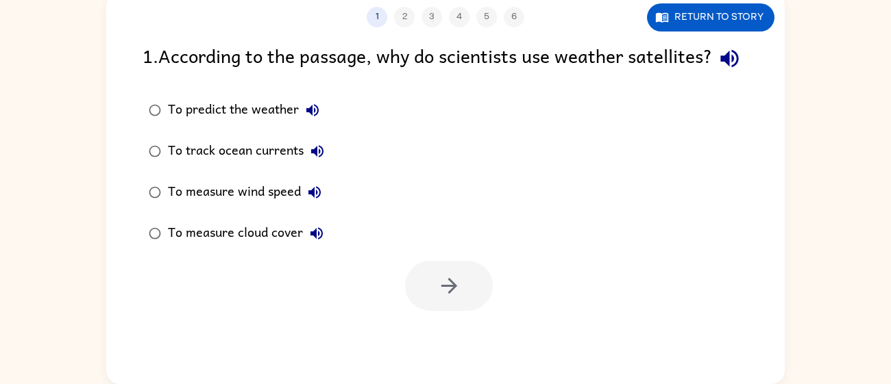
scroll to position [0, 0]
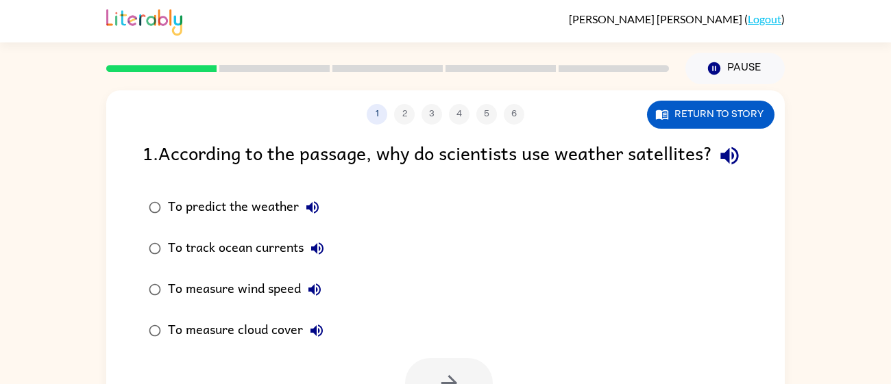
click at [718, 168] on icon "button" at bounding box center [730, 156] width 24 height 24
click at [720, 165] on icon "button" at bounding box center [729, 156] width 18 height 18
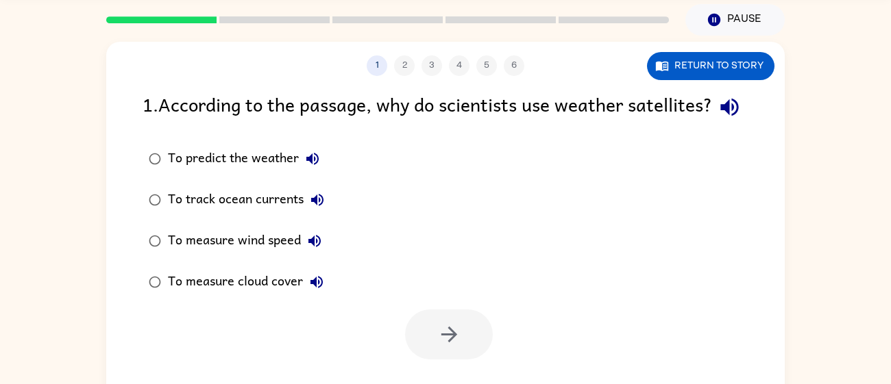
scroll to position [53, 0]
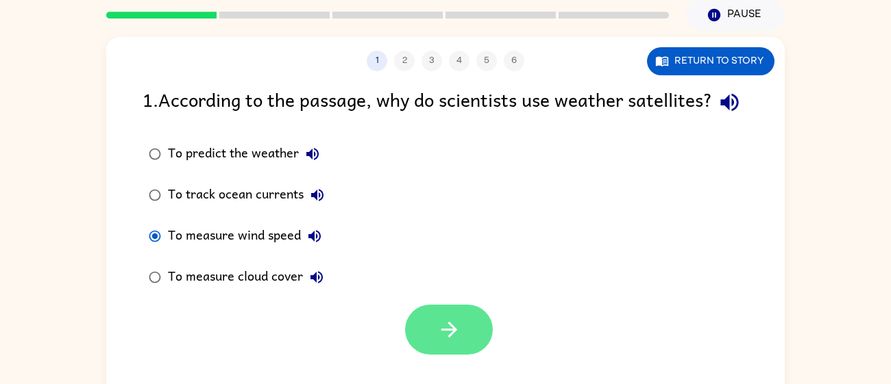
click at [426, 352] on button "button" at bounding box center [449, 330] width 88 height 50
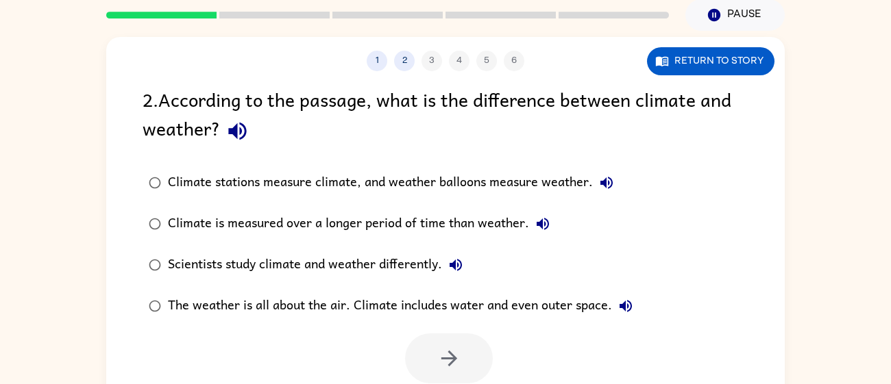
click at [243, 138] on icon "button" at bounding box center [237, 131] width 24 height 24
click at [611, 173] on button "Climate stations measure climate, and weather balloons measure weather." at bounding box center [606, 182] width 27 height 27
click at [546, 222] on icon "button" at bounding box center [543, 224] width 16 height 16
click at [441, 263] on div "Scientists study climate and weather differently." at bounding box center [319, 265] width 302 height 27
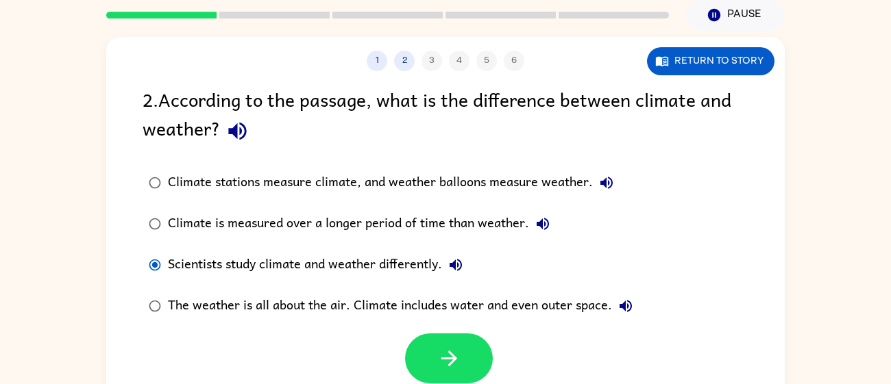
click at [454, 262] on icon "button" at bounding box center [456, 265] width 16 height 16
click at [345, 267] on div "Scientists study climate and weather differently." at bounding box center [319, 265] width 302 height 27
click at [458, 345] on button "button" at bounding box center [449, 359] width 88 height 50
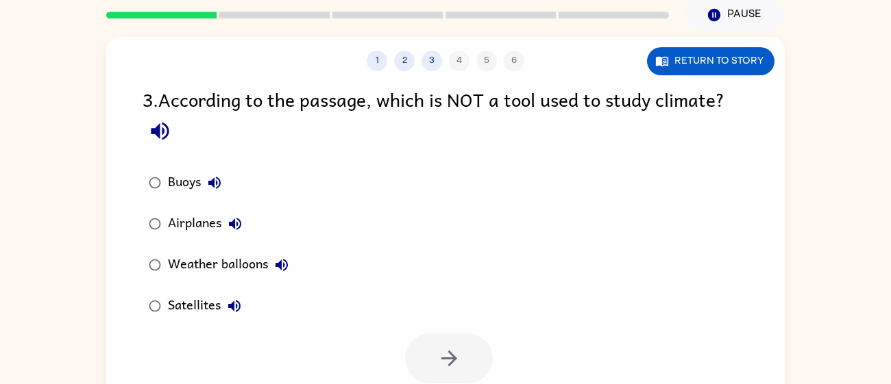
click at [167, 145] on button "button" at bounding box center [160, 131] width 35 height 35
click at [168, 225] on div "Airplanes" at bounding box center [208, 223] width 81 height 27
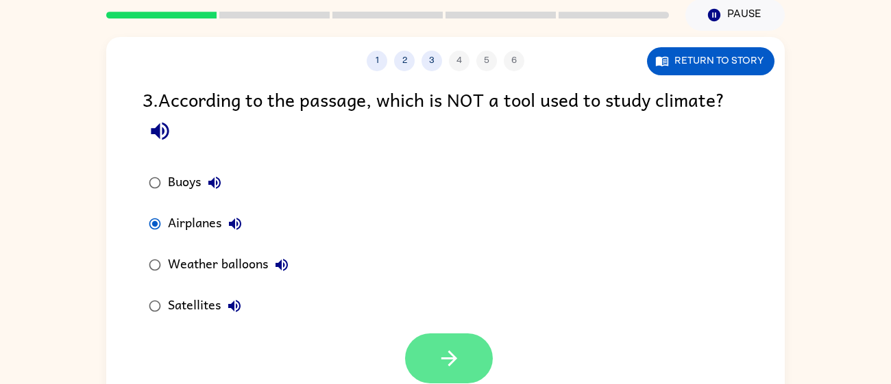
click at [438, 341] on button "button" at bounding box center [449, 359] width 88 height 50
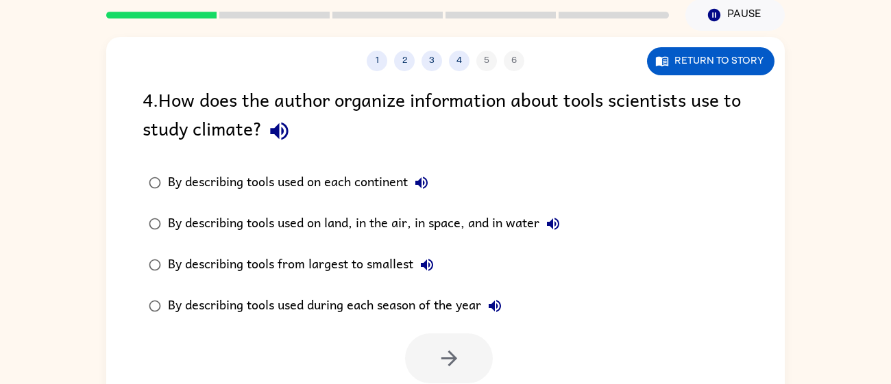
click at [277, 126] on icon "button" at bounding box center [279, 132] width 18 height 18
click at [426, 183] on icon "button" at bounding box center [421, 183] width 12 height 12
click at [559, 227] on icon "button" at bounding box center [553, 224] width 12 height 12
click at [363, 216] on div "By describing tools used on land, in the air, in space, and in water" at bounding box center [367, 223] width 399 height 27
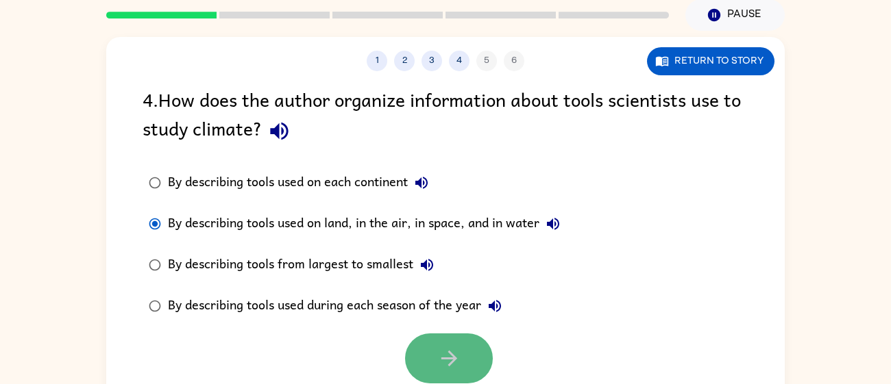
click at [432, 367] on button "button" at bounding box center [449, 359] width 88 height 50
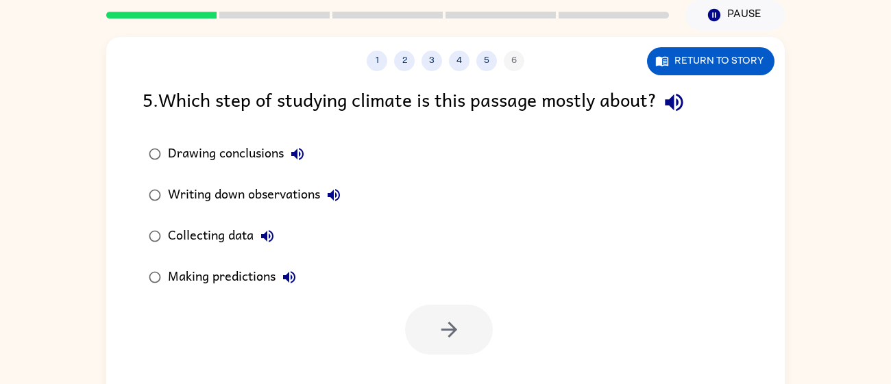
click at [679, 99] on icon "button" at bounding box center [674, 103] width 18 height 18
click at [229, 228] on div "Collecting data" at bounding box center [224, 236] width 113 height 27
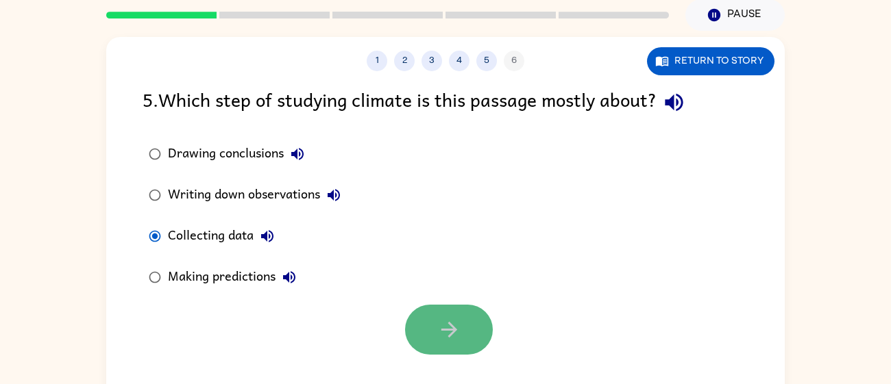
click at [431, 319] on button "button" at bounding box center [449, 330] width 88 height 50
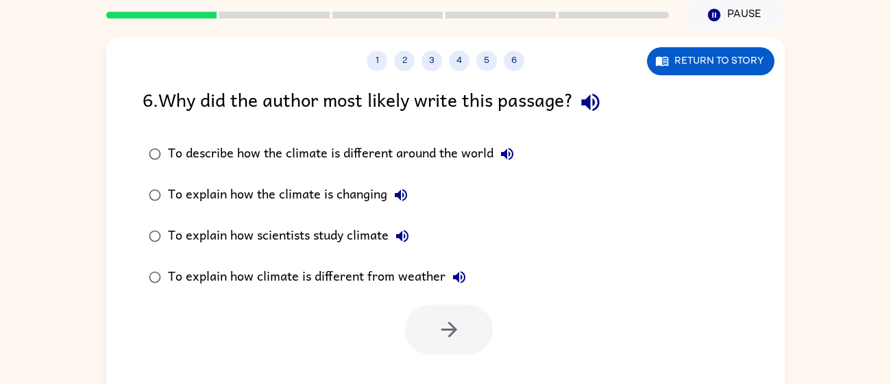
click at [599, 102] on icon "button" at bounding box center [590, 103] width 18 height 18
click at [507, 158] on icon "button" at bounding box center [507, 154] width 16 height 16
click at [409, 147] on div "To describe how the climate is different around the world" at bounding box center [344, 153] width 353 height 27
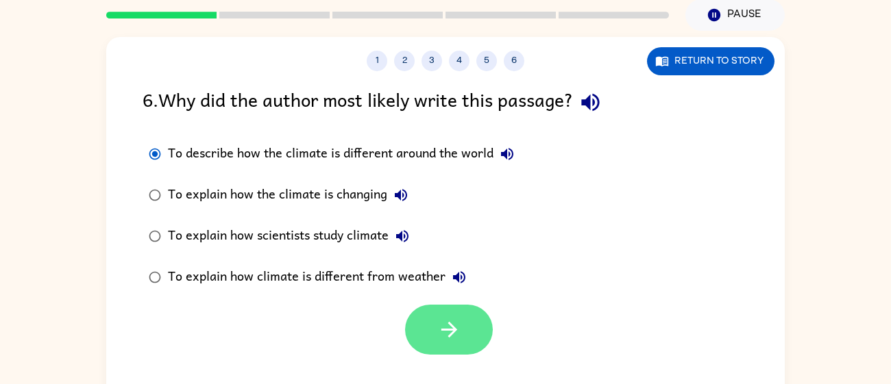
click at [431, 331] on button "button" at bounding box center [449, 330] width 88 height 50
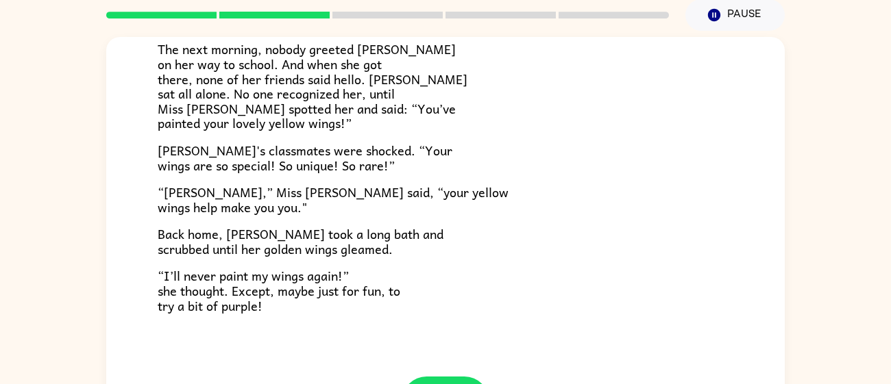
scroll to position [382, 0]
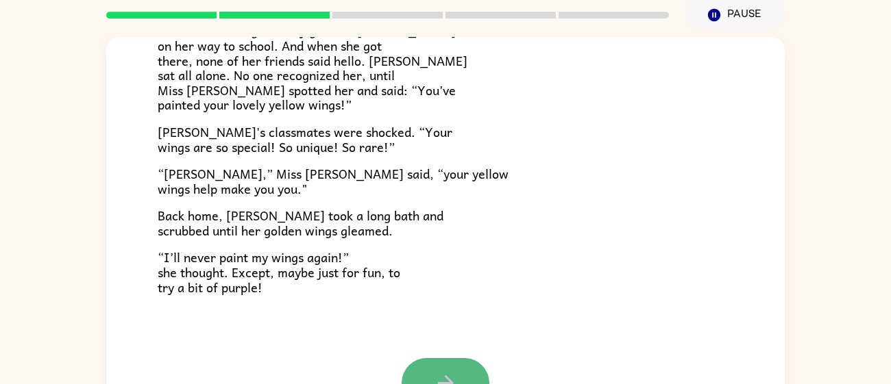
click at [428, 358] on button "button" at bounding box center [446, 383] width 88 height 50
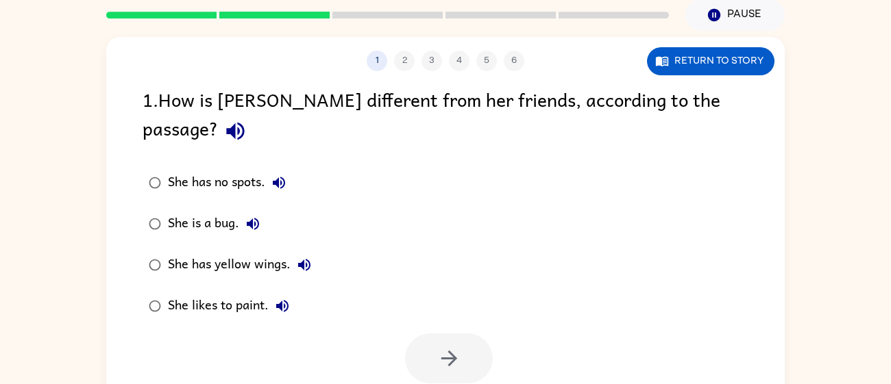
click at [244, 123] on icon "button" at bounding box center [235, 132] width 18 height 18
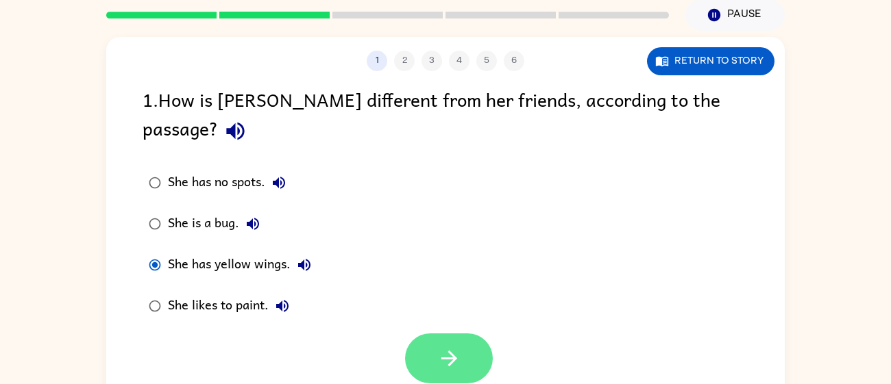
click at [421, 334] on button "button" at bounding box center [449, 359] width 88 height 50
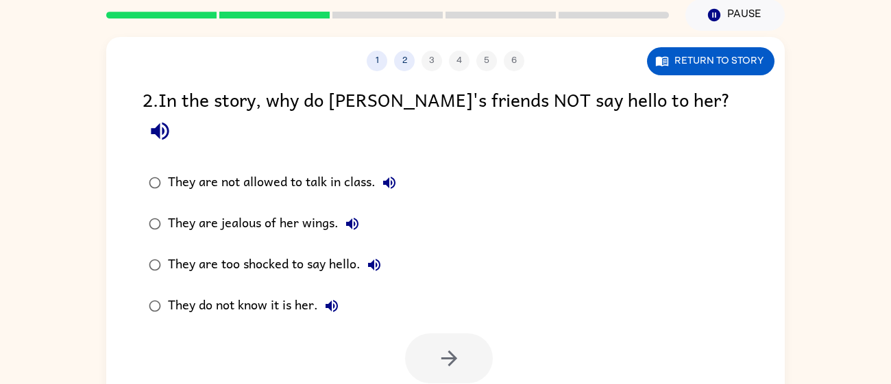
click at [283, 293] on div "They do not know it is her." at bounding box center [256, 306] width 177 height 27
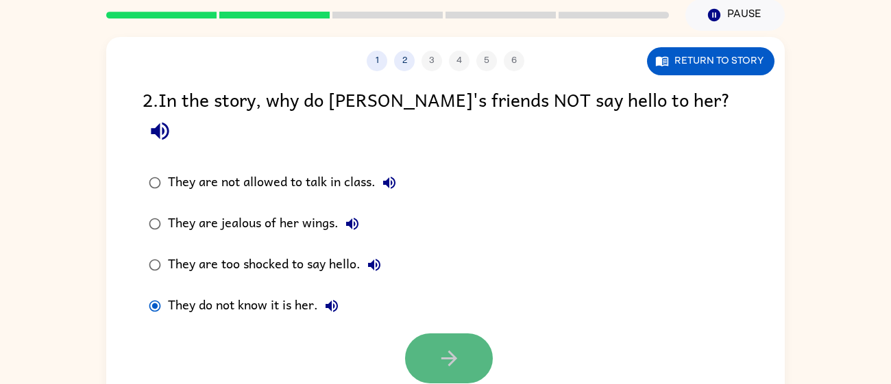
click at [458, 347] on icon "button" at bounding box center [449, 359] width 24 height 24
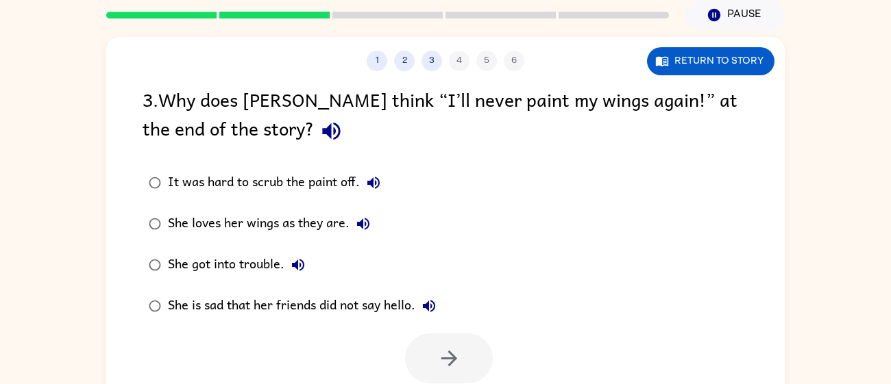
click at [322, 138] on icon "button" at bounding box center [331, 132] width 18 height 18
click at [178, 217] on div "She loves her wings as they are." at bounding box center [272, 223] width 209 height 27
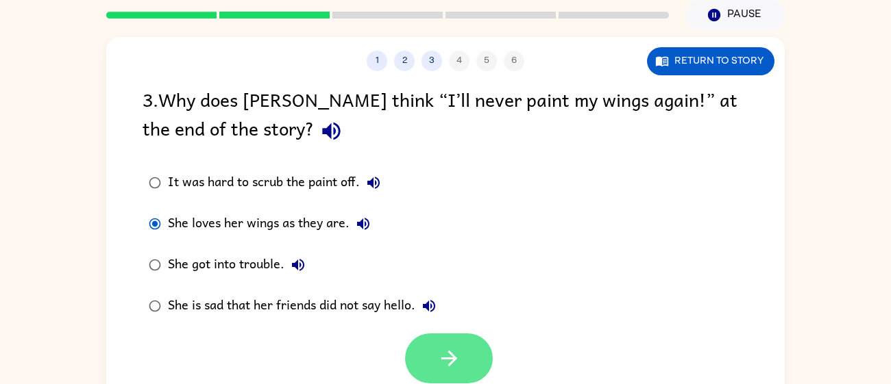
click at [424, 339] on button "button" at bounding box center [449, 359] width 88 height 50
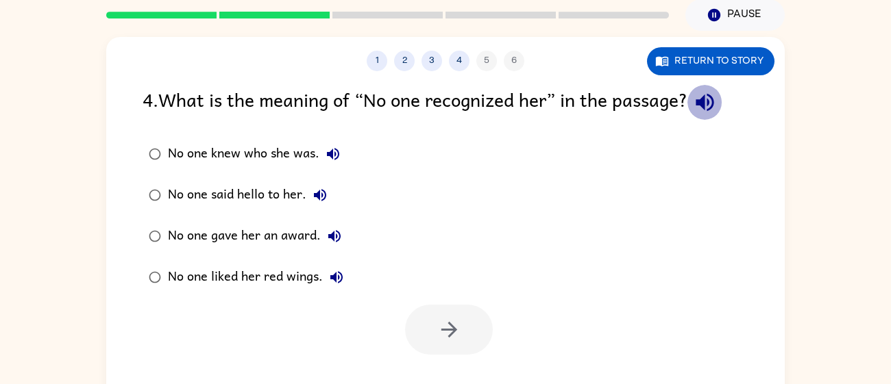
click at [722, 91] on button "button" at bounding box center [704, 102] width 35 height 35
click at [234, 147] on div "No one knew who she was." at bounding box center [257, 153] width 179 height 27
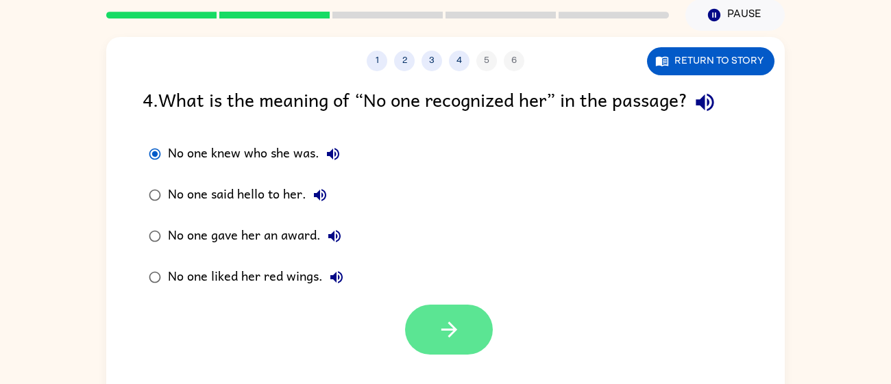
click at [437, 334] on icon "button" at bounding box center [449, 330] width 24 height 24
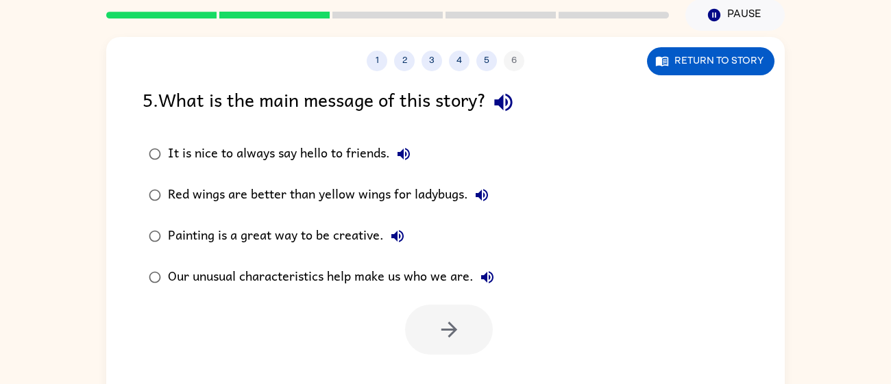
click at [513, 99] on icon "button" at bounding box center [503, 102] width 24 height 24
click at [434, 271] on div "Our unusual characteristics help make us who we are." at bounding box center [334, 277] width 333 height 27
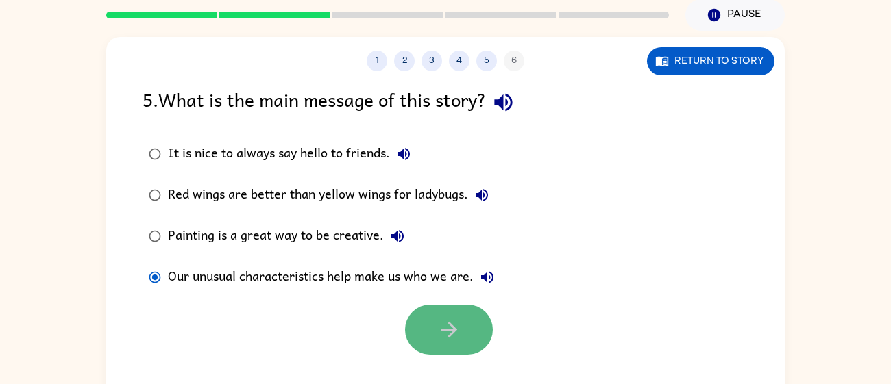
click at [438, 317] on button "button" at bounding box center [449, 330] width 88 height 50
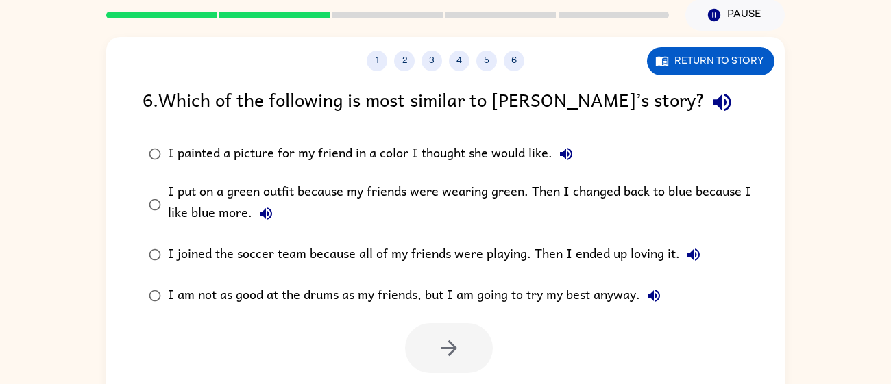
click at [710, 94] on icon "button" at bounding box center [722, 102] width 24 height 24
click at [710, 111] on icon "button" at bounding box center [722, 102] width 24 height 24
click at [366, 191] on div "I put on a green outfit because my friends were wearing green. Then I changed b…" at bounding box center [467, 205] width 599 height 46
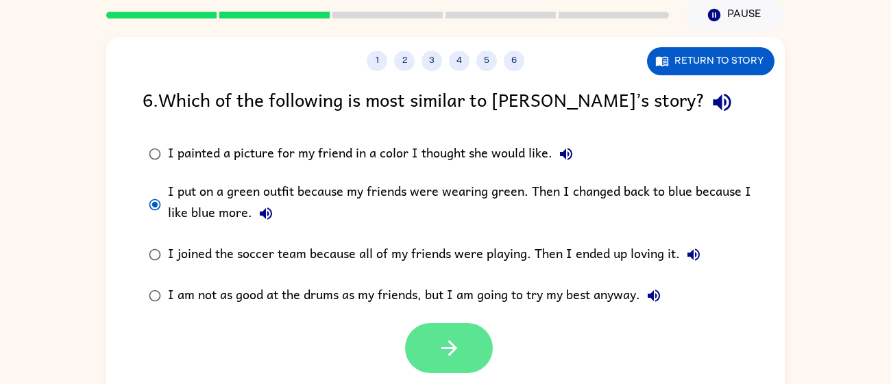
click at [432, 345] on button "button" at bounding box center [449, 348] width 88 height 50
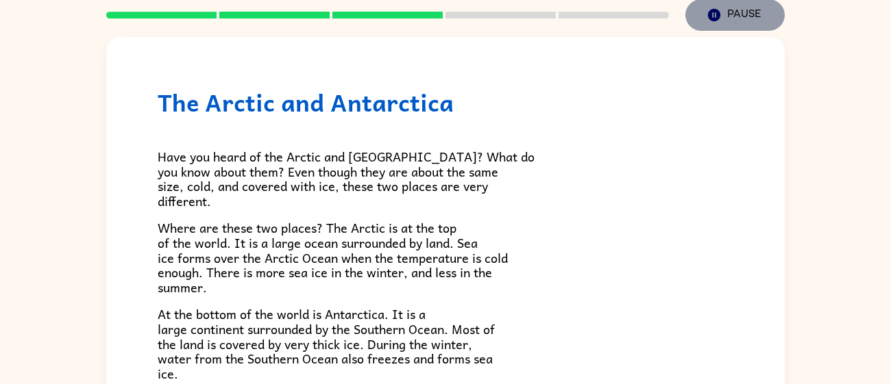
click at [726, 17] on button "Pause Pause" at bounding box center [734, 15] width 99 height 32
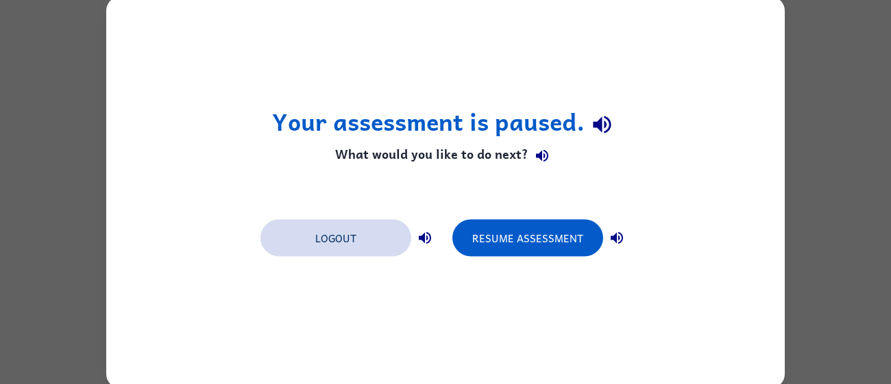
click at [354, 233] on button "Logout" at bounding box center [335, 237] width 151 height 37
